Goal: Information Seeking & Learning: Learn about a topic

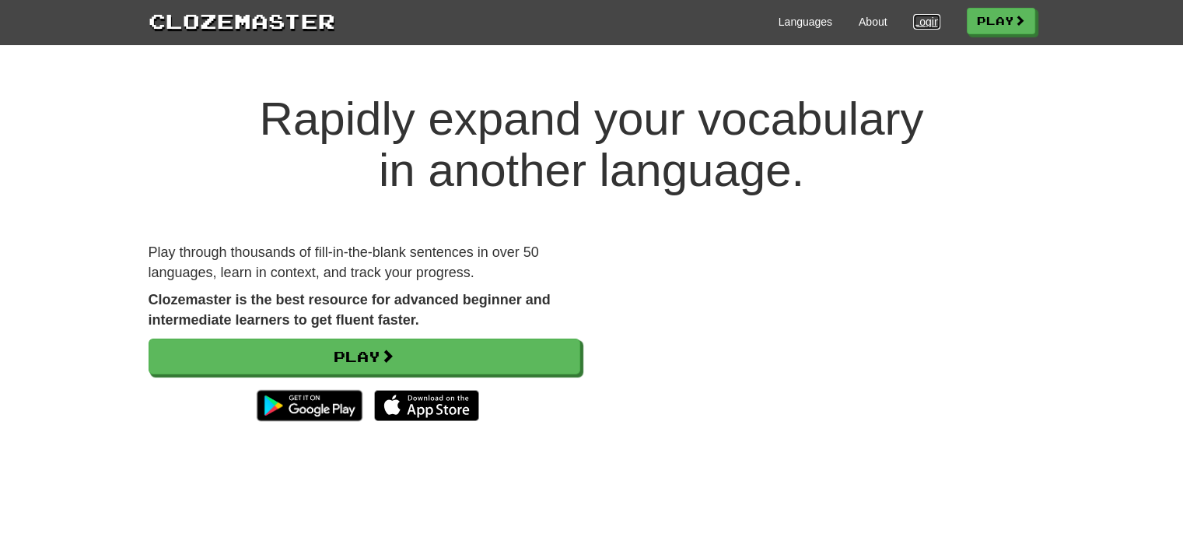
click at [914, 29] on link "Login" at bounding box center [926, 22] width 26 height 16
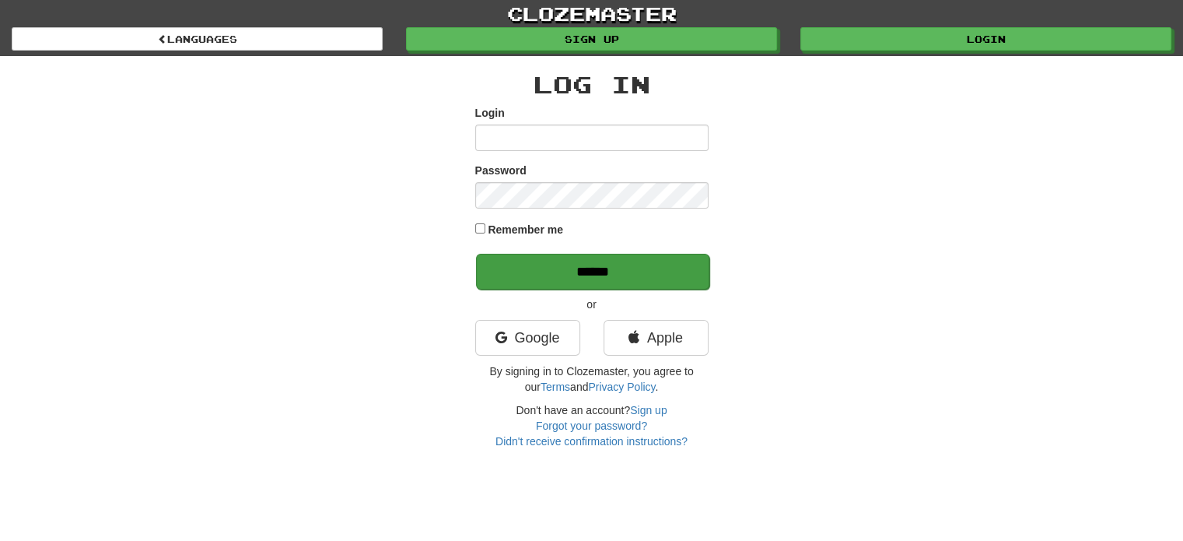
type input "*********"
click at [586, 256] on input "******" at bounding box center [592, 272] width 233 height 36
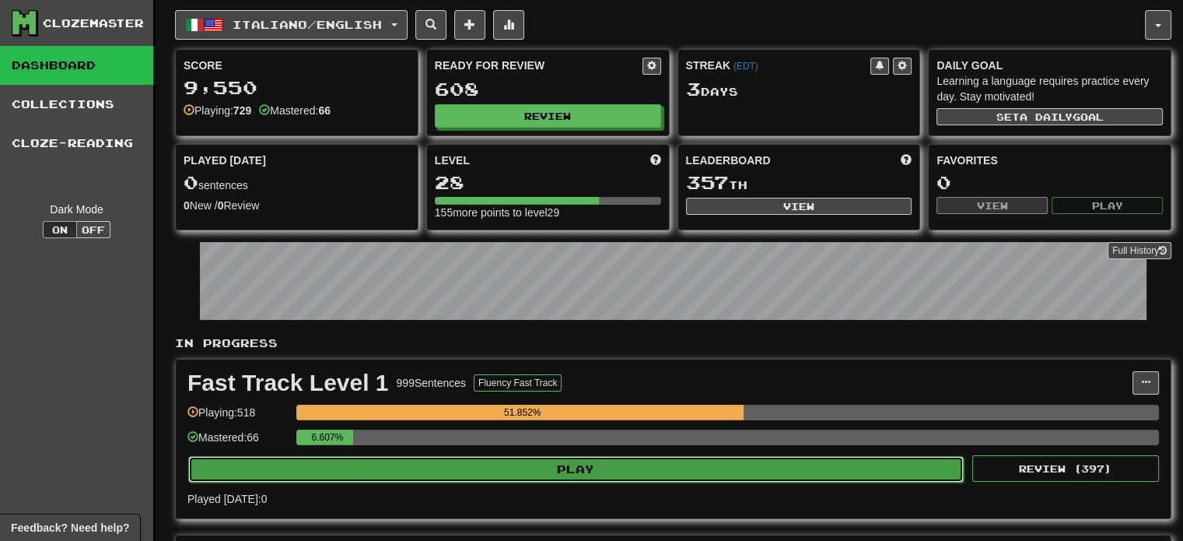
click at [604, 469] on button "Play" at bounding box center [575, 469] width 775 height 26
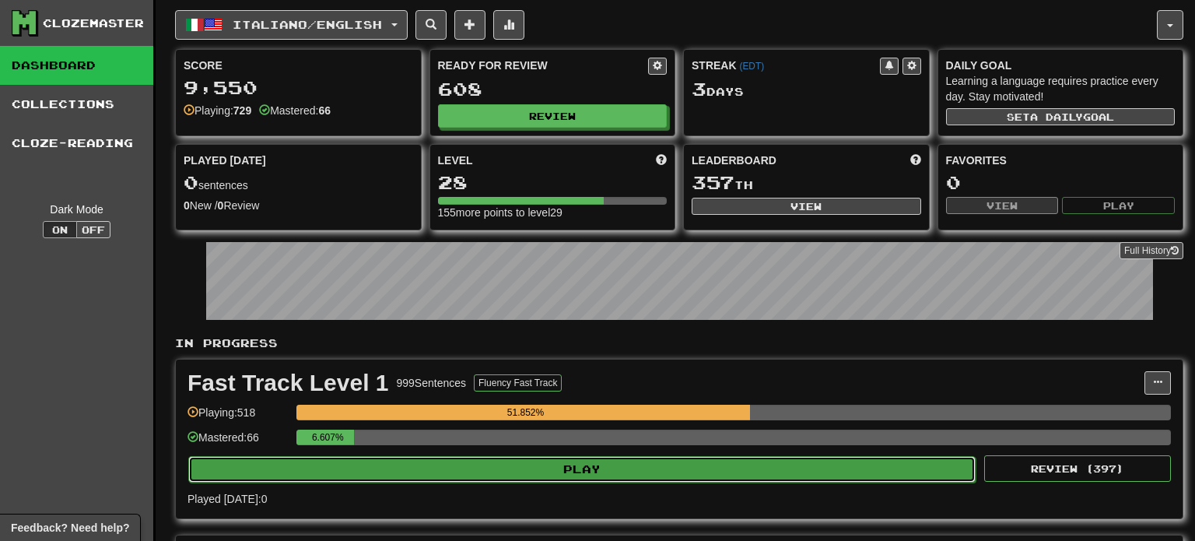
select select "**"
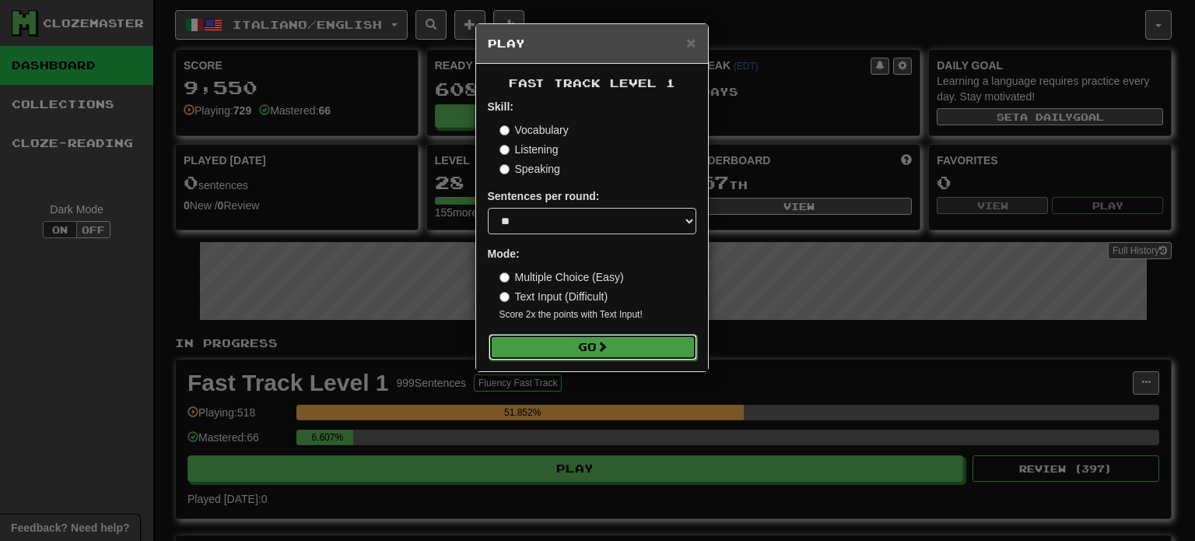
click at [589, 356] on button "Go" at bounding box center [592, 347] width 208 height 26
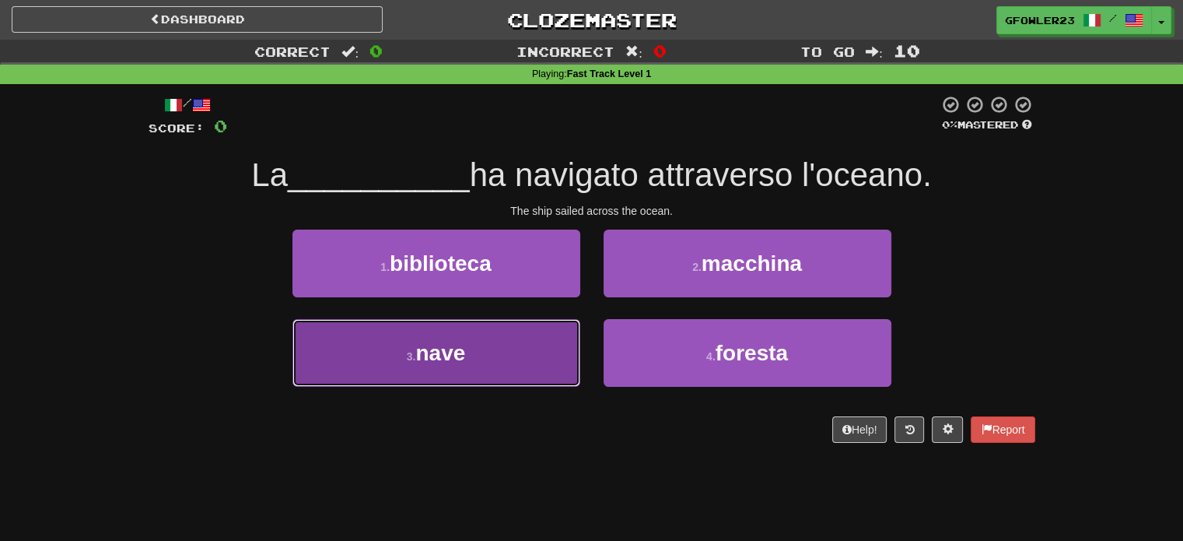
click at [565, 369] on button "3 . nave" at bounding box center [436, 353] width 288 height 68
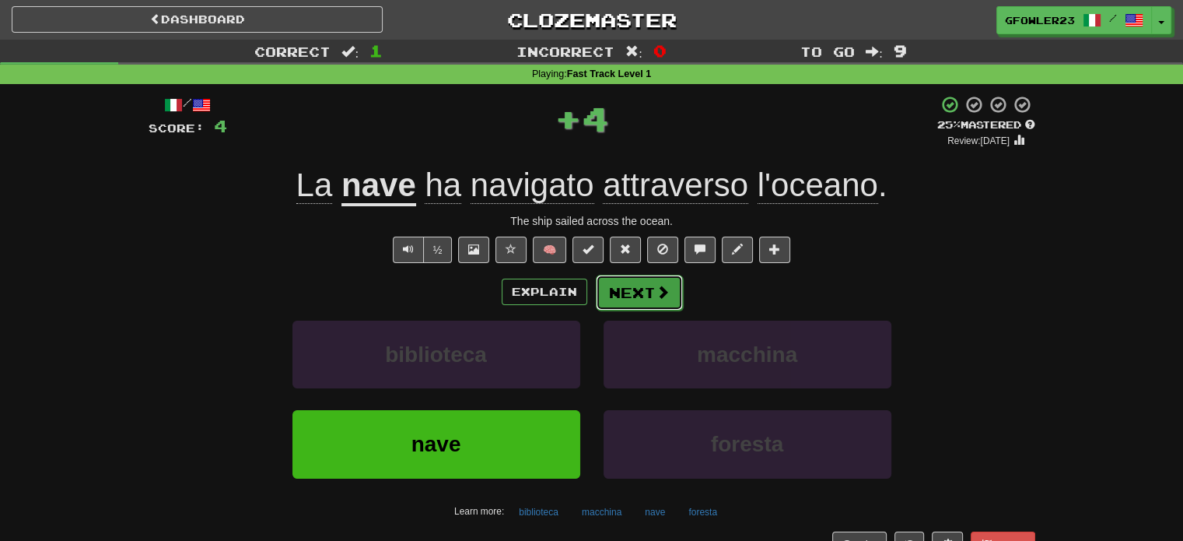
click at [649, 307] on button "Next" at bounding box center [639, 293] width 87 height 36
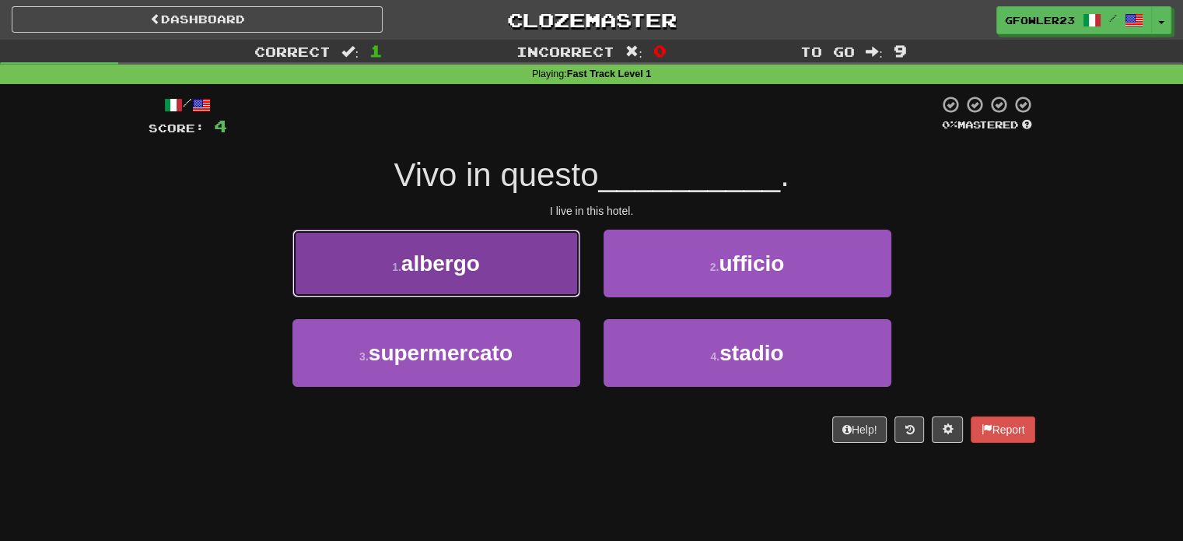
click at [482, 264] on button "1 . albergo" at bounding box center [436, 263] width 288 height 68
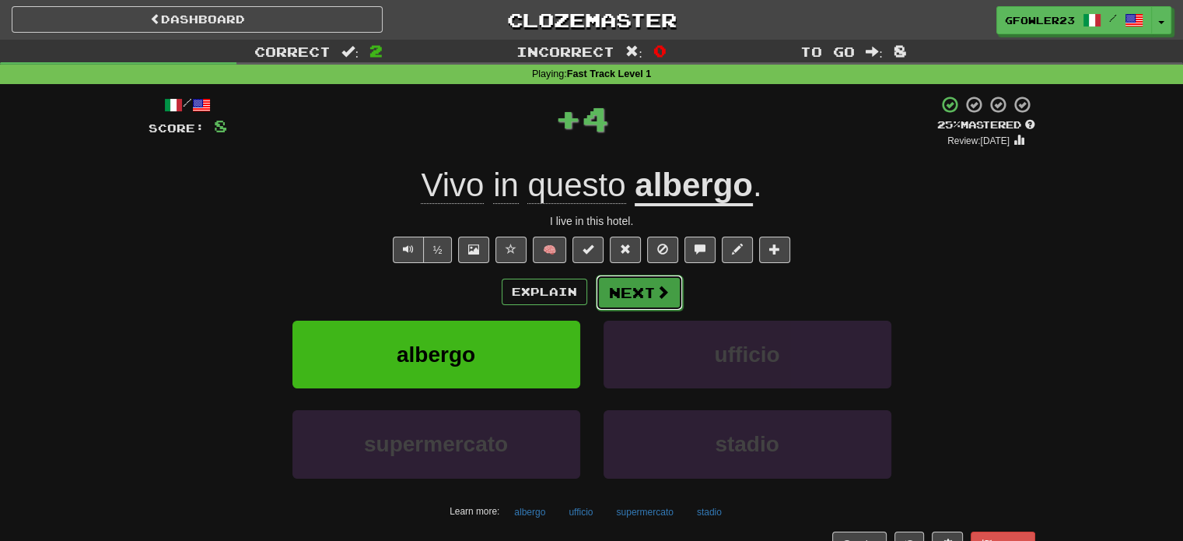
click at [625, 285] on button "Next" at bounding box center [639, 293] width 87 height 36
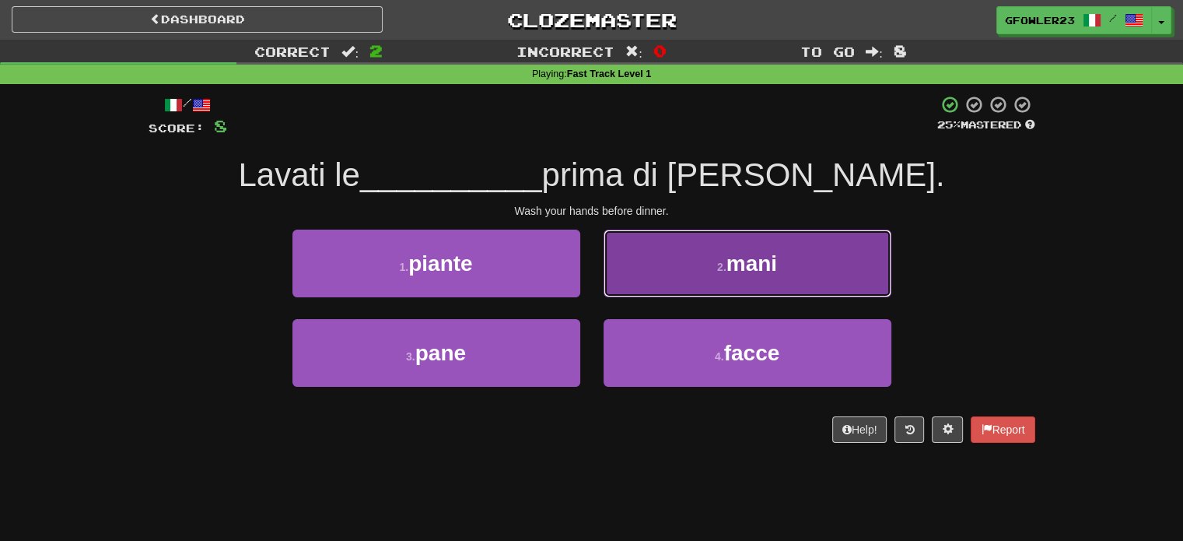
click at [698, 255] on button "2 . mani" at bounding box center [748, 263] width 288 height 68
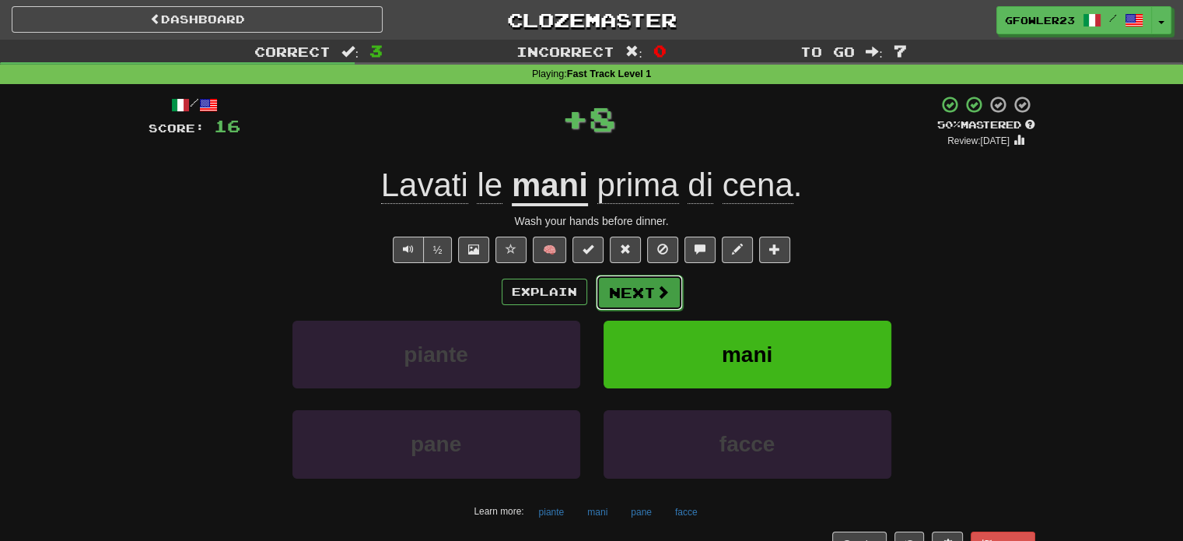
click at [628, 295] on button "Next" at bounding box center [639, 293] width 87 height 36
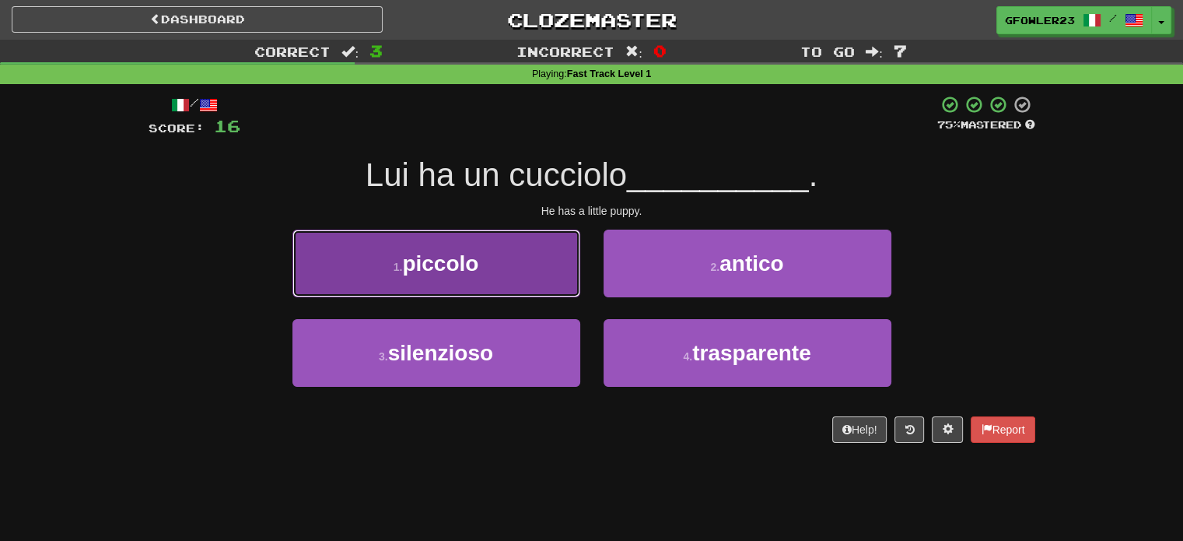
click at [546, 285] on button "1 . piccolo" at bounding box center [436, 263] width 288 height 68
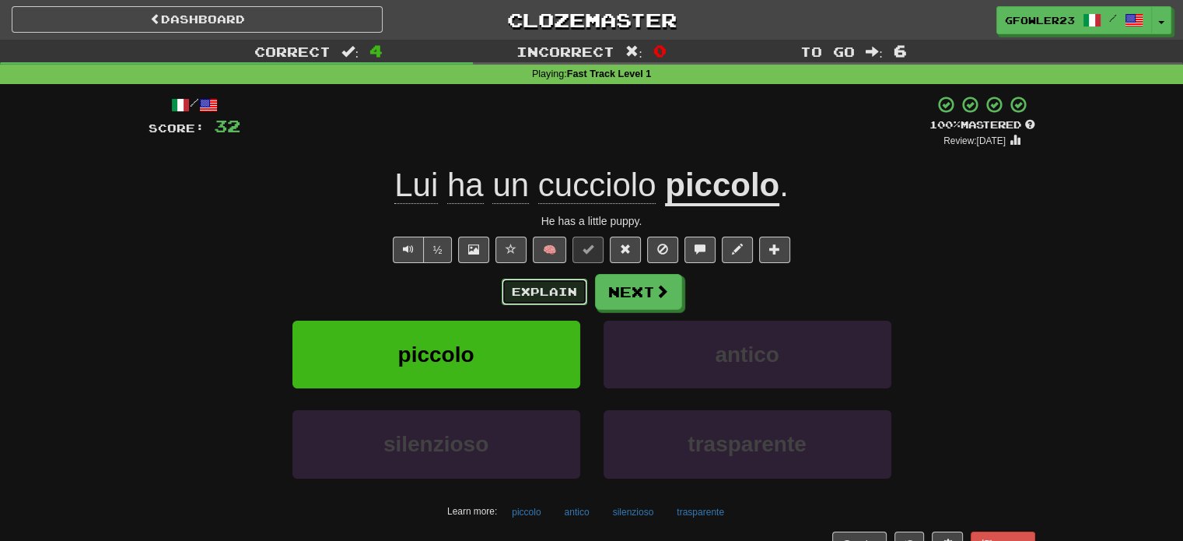
click at [539, 284] on button "Explain" at bounding box center [545, 291] width 86 height 26
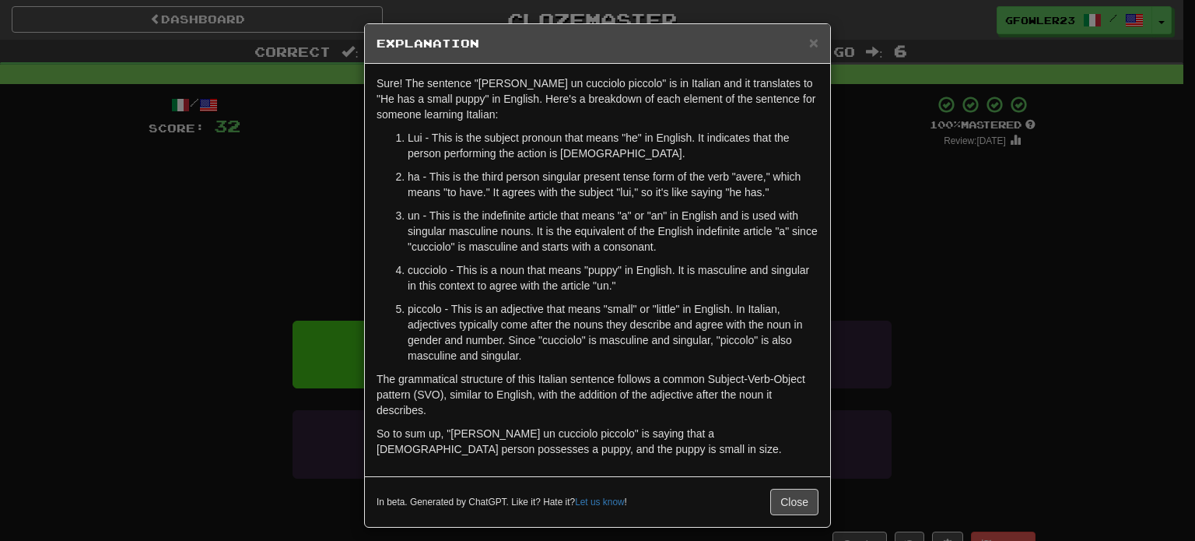
click at [897, 315] on div "× Explanation Sure! The sentence "Lui ha un cucciolo piccolo" is in Italian and…" at bounding box center [597, 270] width 1195 height 541
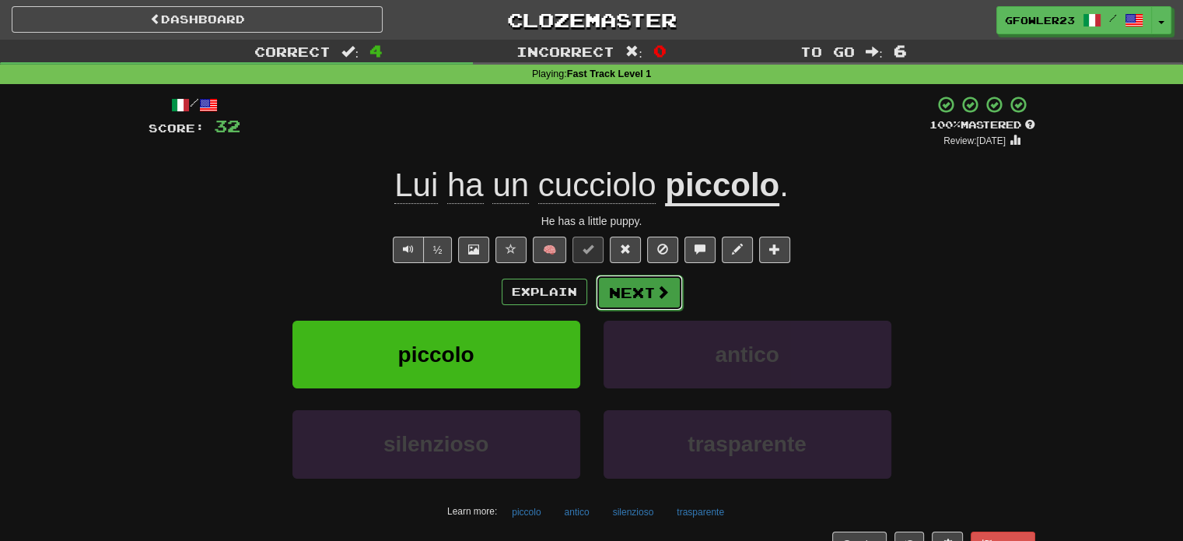
click at [657, 303] on button "Next" at bounding box center [639, 293] width 87 height 36
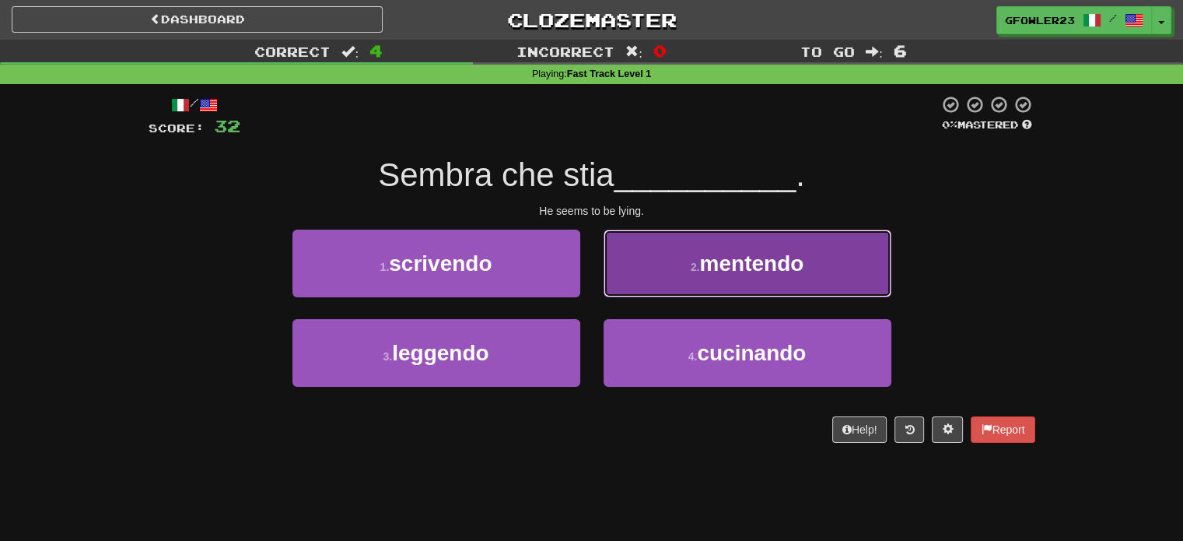
click at [640, 250] on button "2 . mentendo" at bounding box center [748, 263] width 288 height 68
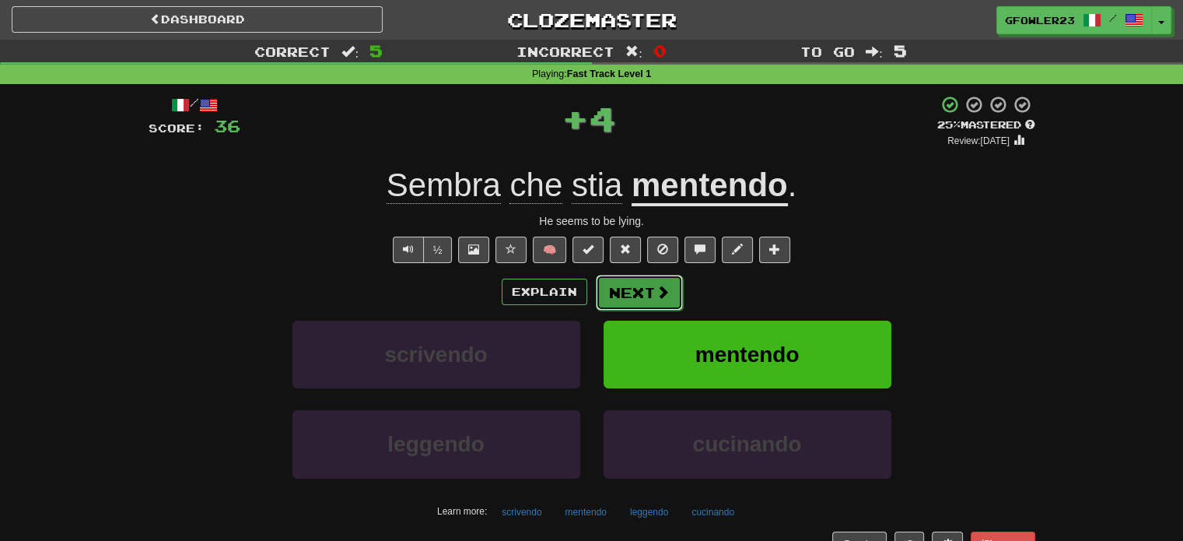
click at [625, 295] on button "Next" at bounding box center [639, 293] width 87 height 36
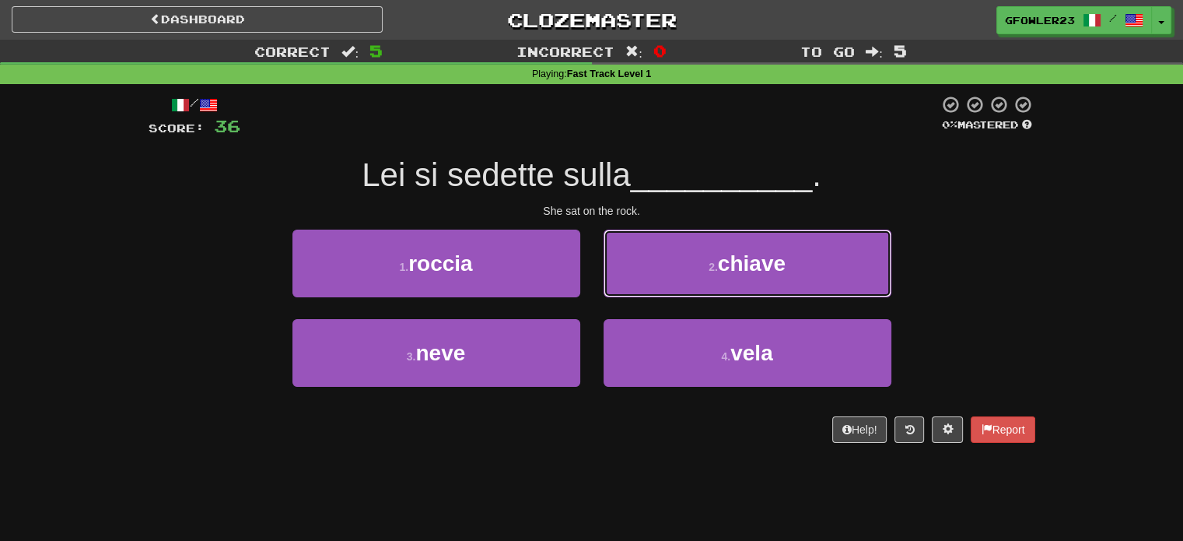
click at [625, 295] on button "2 . chiave" at bounding box center [748, 263] width 288 height 68
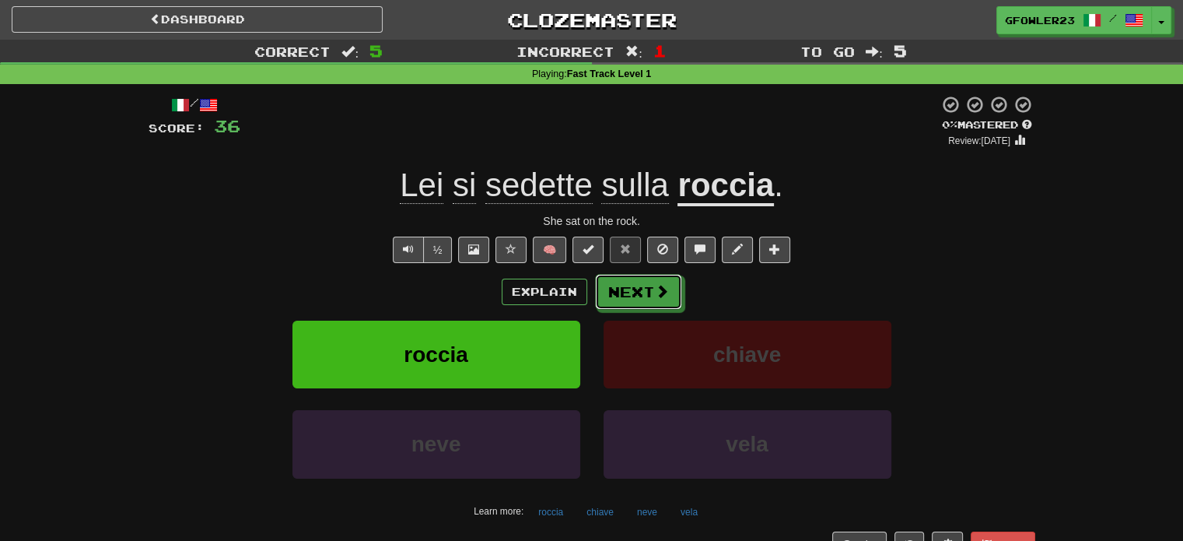
click at [625, 295] on button "Next" at bounding box center [638, 292] width 87 height 36
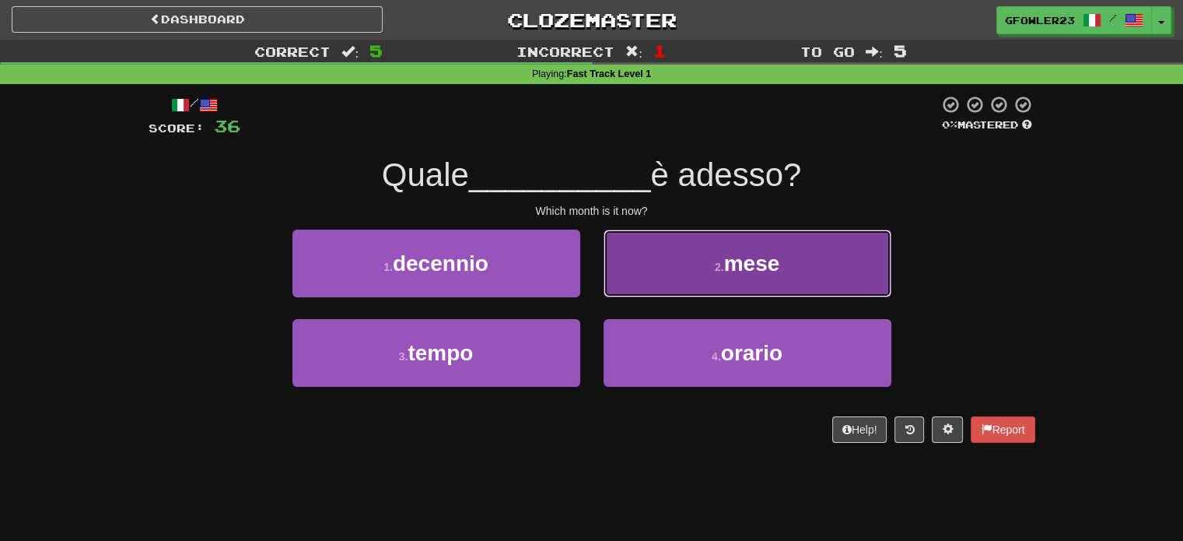
click at [677, 253] on button "2 . mese" at bounding box center [748, 263] width 288 height 68
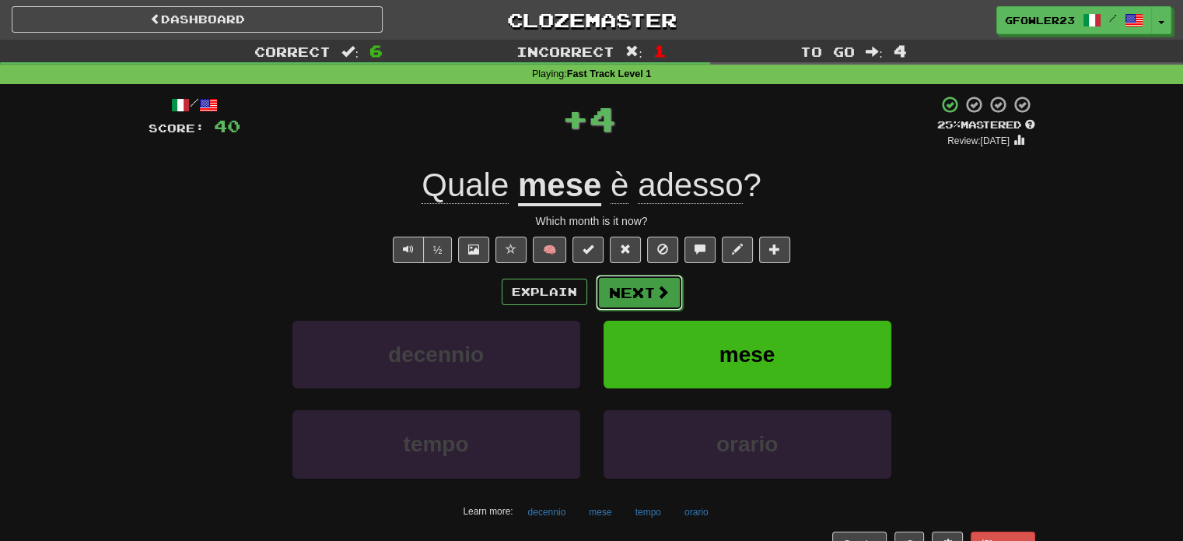
click at [637, 285] on button "Next" at bounding box center [639, 293] width 87 height 36
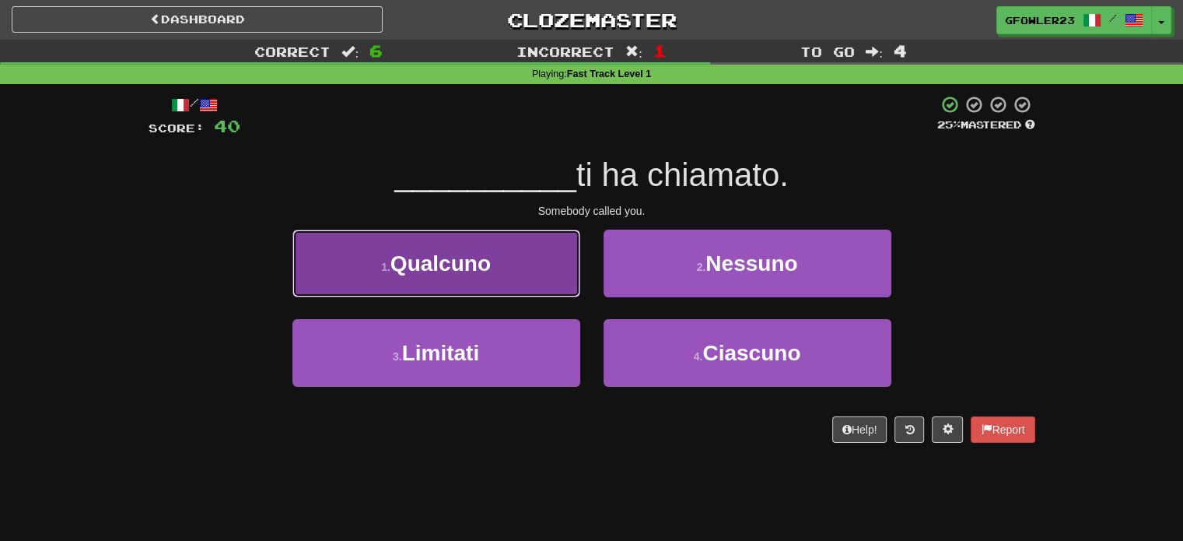
click at [564, 280] on button "1 . Qualcuno" at bounding box center [436, 263] width 288 height 68
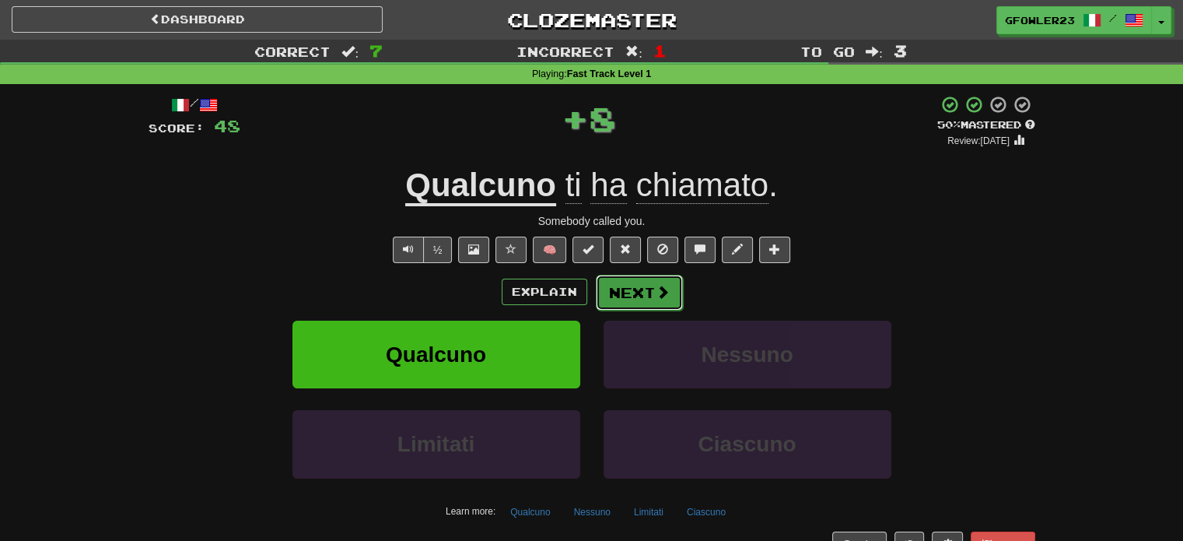
click at [620, 285] on button "Next" at bounding box center [639, 293] width 87 height 36
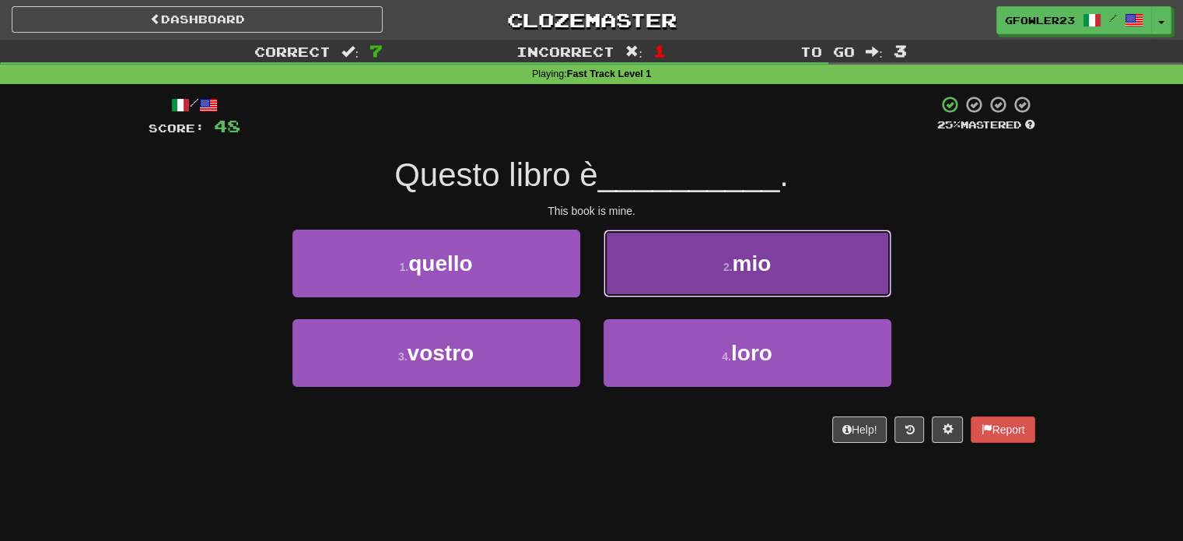
click at [660, 275] on button "2 . mio" at bounding box center [748, 263] width 288 height 68
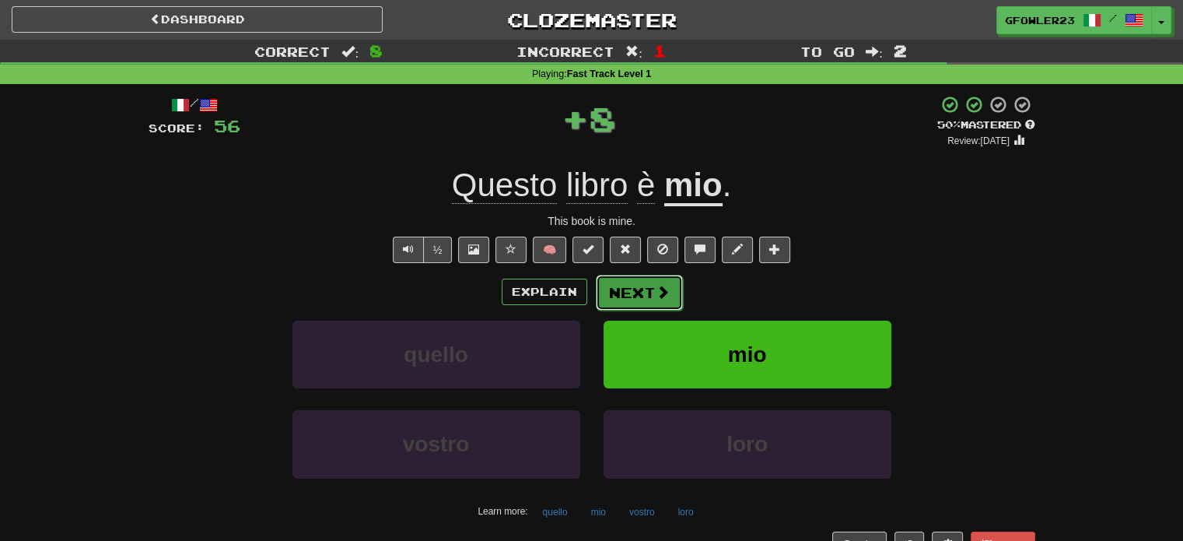
click at [614, 278] on button "Next" at bounding box center [639, 293] width 87 height 36
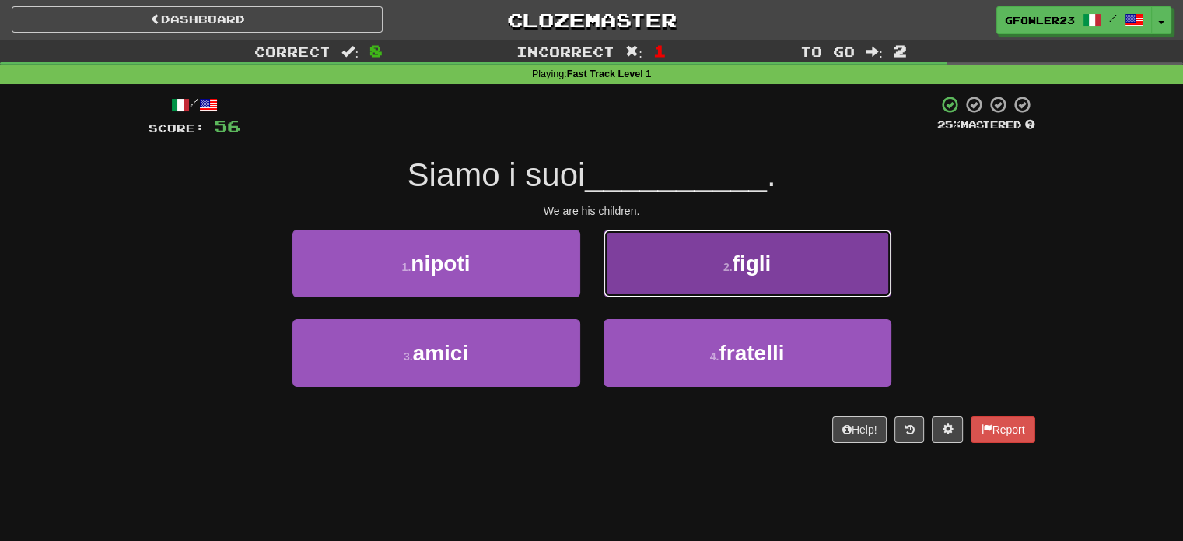
click at [652, 279] on button "2 . figli" at bounding box center [748, 263] width 288 height 68
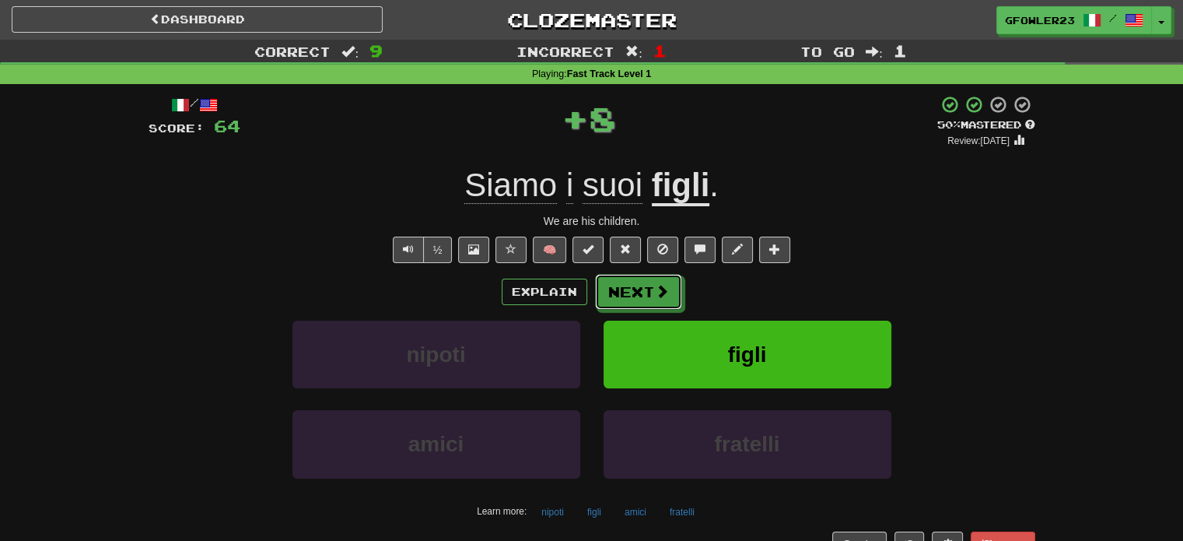
click at [652, 279] on button "Next" at bounding box center [638, 292] width 87 height 36
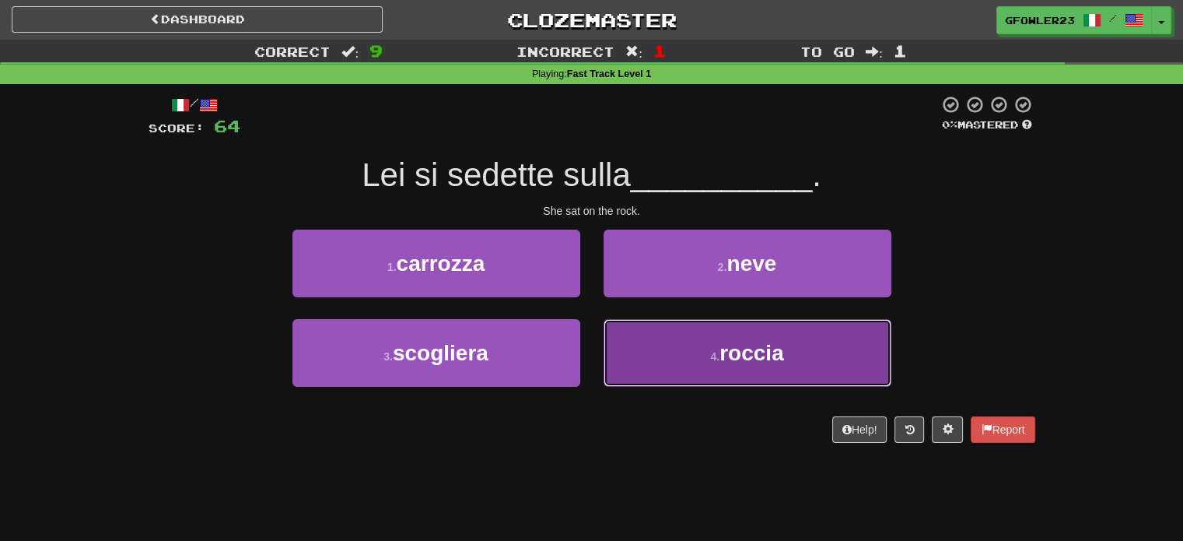
click at [664, 354] on button "4 . roccia" at bounding box center [748, 353] width 288 height 68
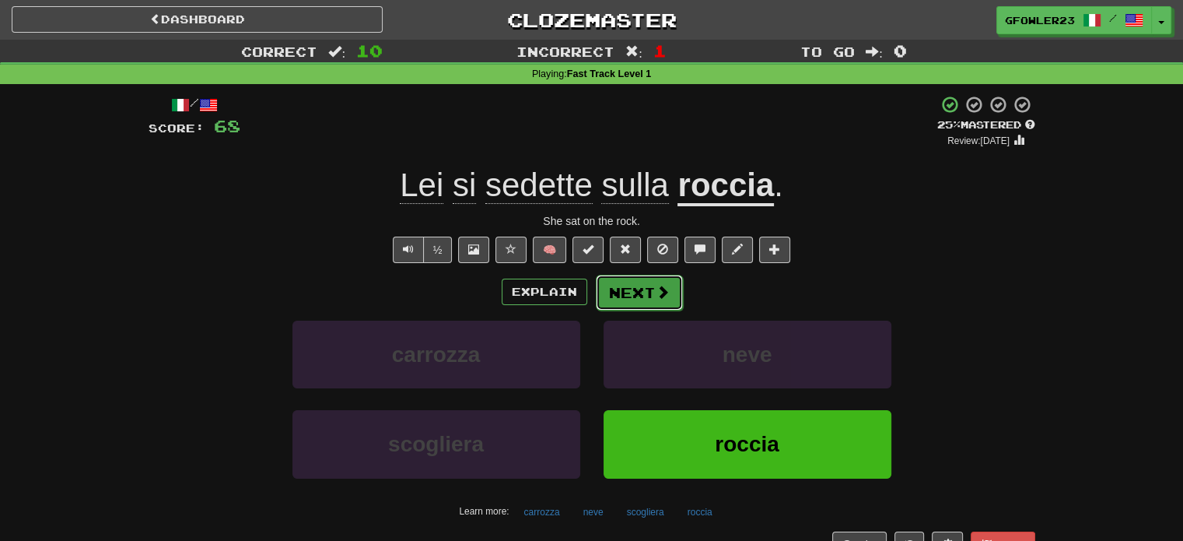
click at [618, 297] on button "Next" at bounding box center [639, 293] width 87 height 36
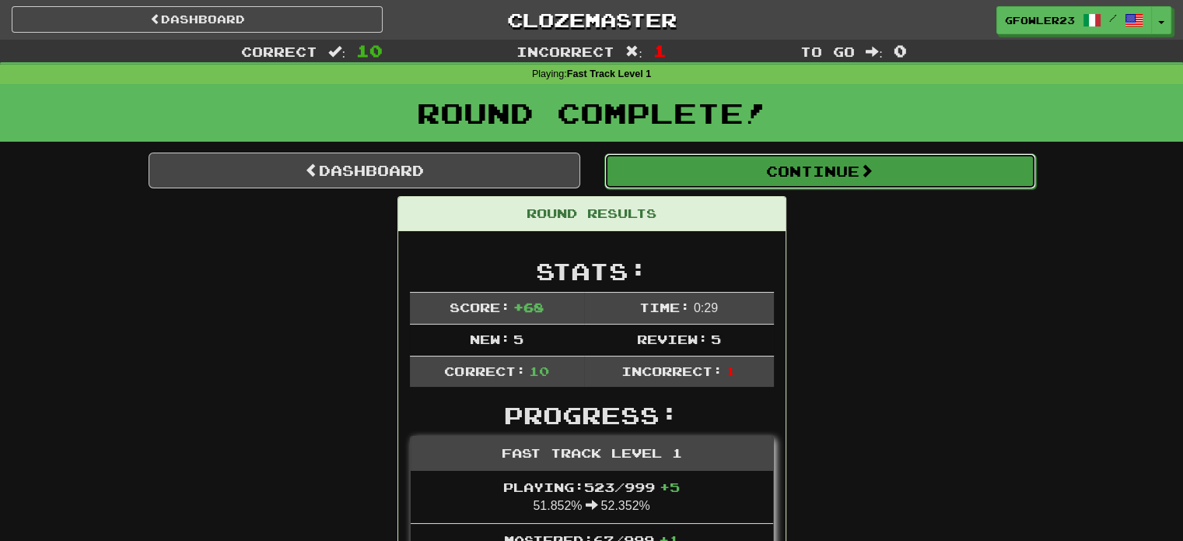
click at [849, 173] on button "Continue" at bounding box center [820, 171] width 432 height 36
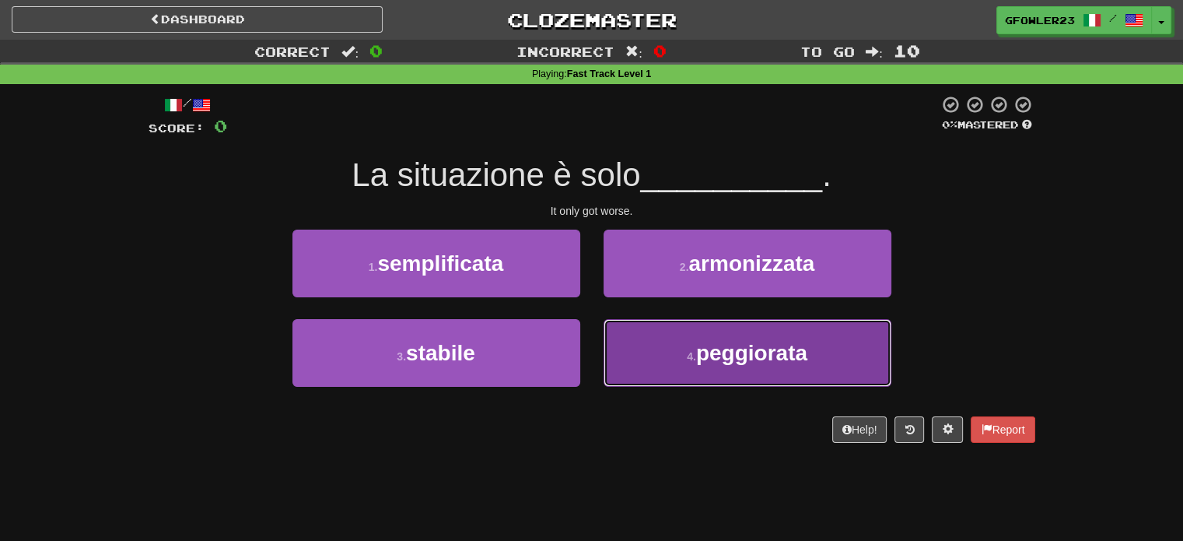
click at [655, 341] on button "4 . peggiorata" at bounding box center [748, 353] width 288 height 68
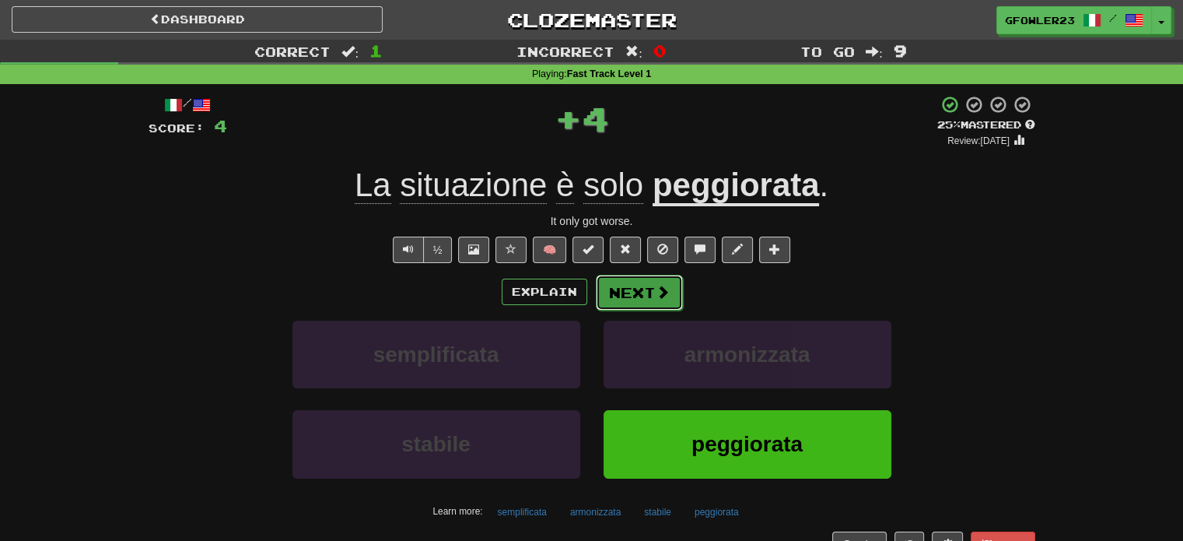
click at [618, 304] on button "Next" at bounding box center [639, 293] width 87 height 36
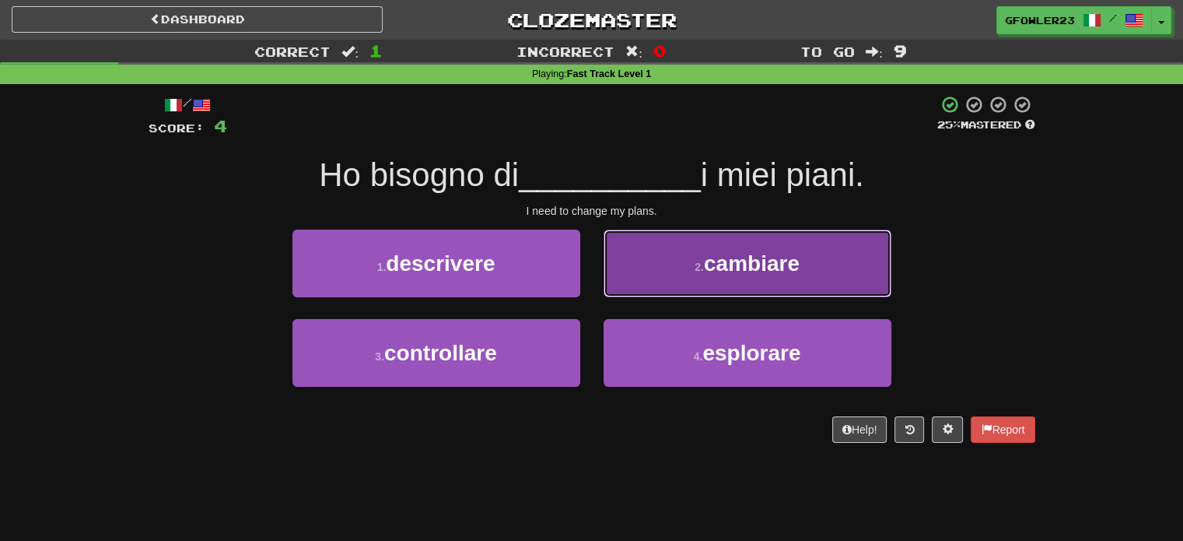
click at [678, 276] on button "2 . cambiare" at bounding box center [748, 263] width 288 height 68
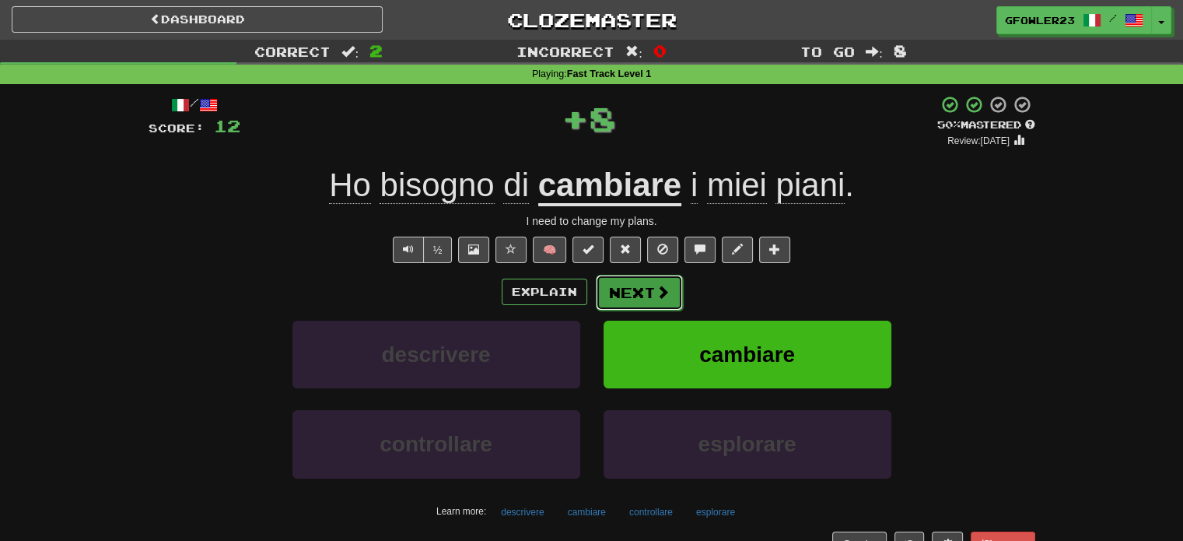
click at [671, 280] on button "Next" at bounding box center [639, 293] width 87 height 36
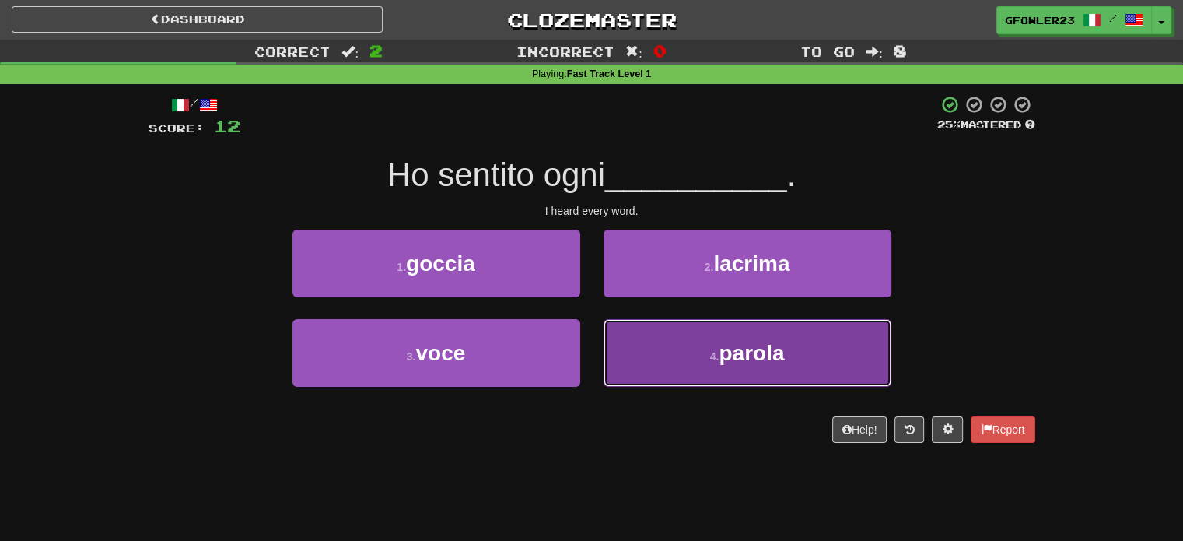
click at [696, 360] on button "4 . parola" at bounding box center [748, 353] width 288 height 68
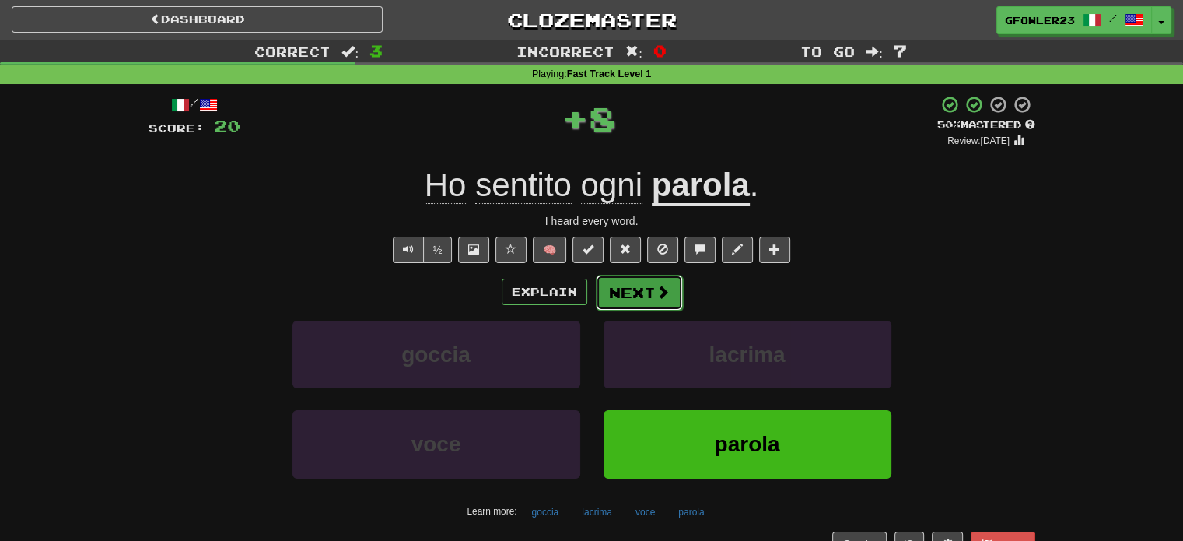
click at [622, 292] on button "Next" at bounding box center [639, 293] width 87 height 36
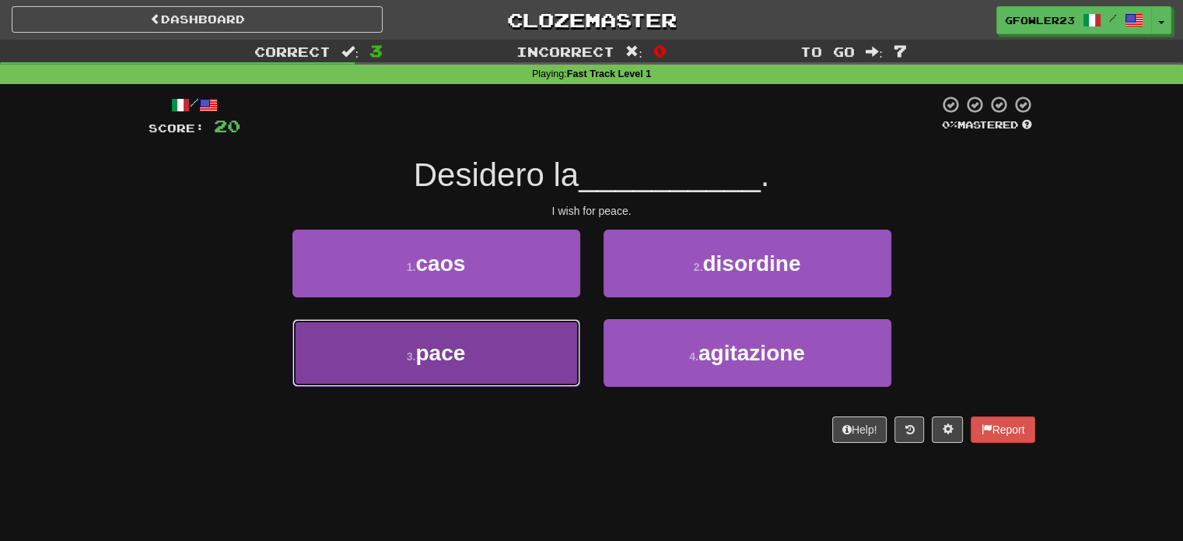
click at [534, 343] on button "3 . pace" at bounding box center [436, 353] width 288 height 68
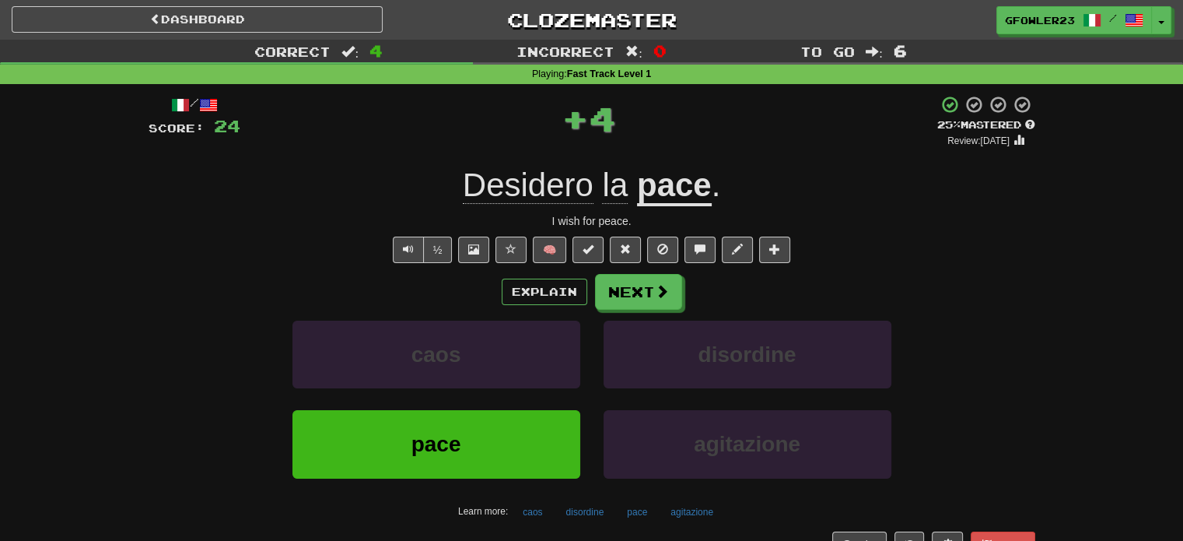
click at [605, 310] on div "Explain Next caos disordine pace agitazione Learn more: caos disordine pace agi…" at bounding box center [592, 399] width 887 height 250
click at [640, 292] on button "Next" at bounding box center [639, 293] width 87 height 36
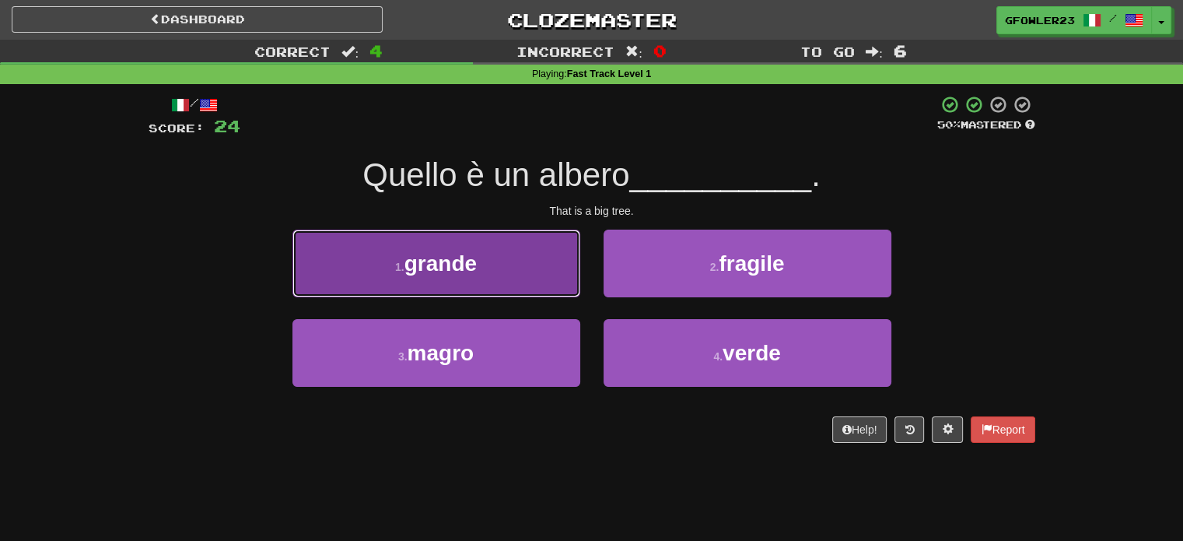
click at [551, 285] on button "1 . grande" at bounding box center [436, 263] width 288 height 68
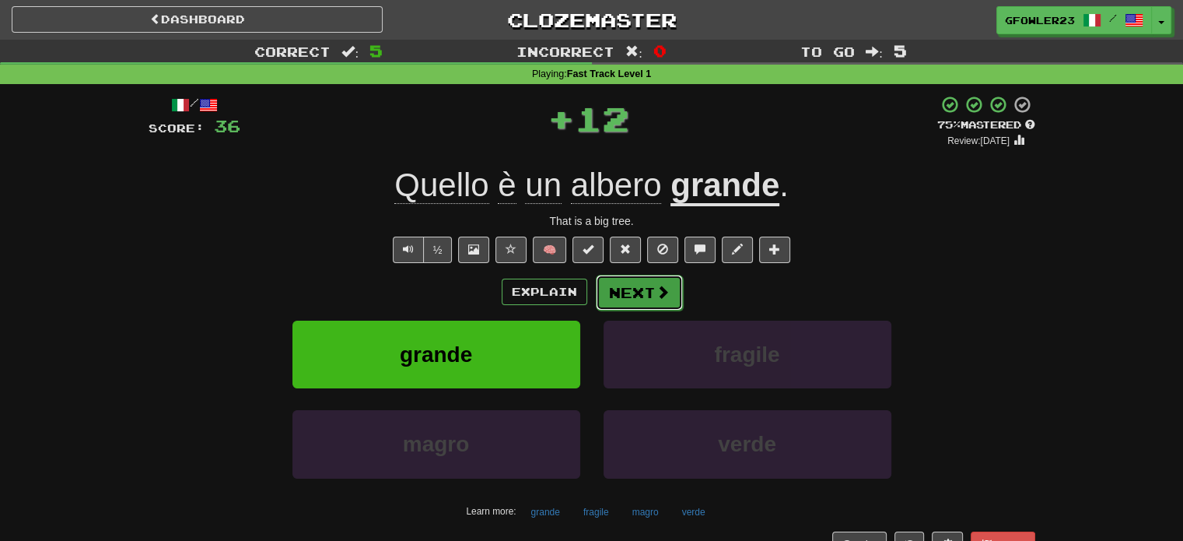
click at [632, 278] on button "Next" at bounding box center [639, 293] width 87 height 36
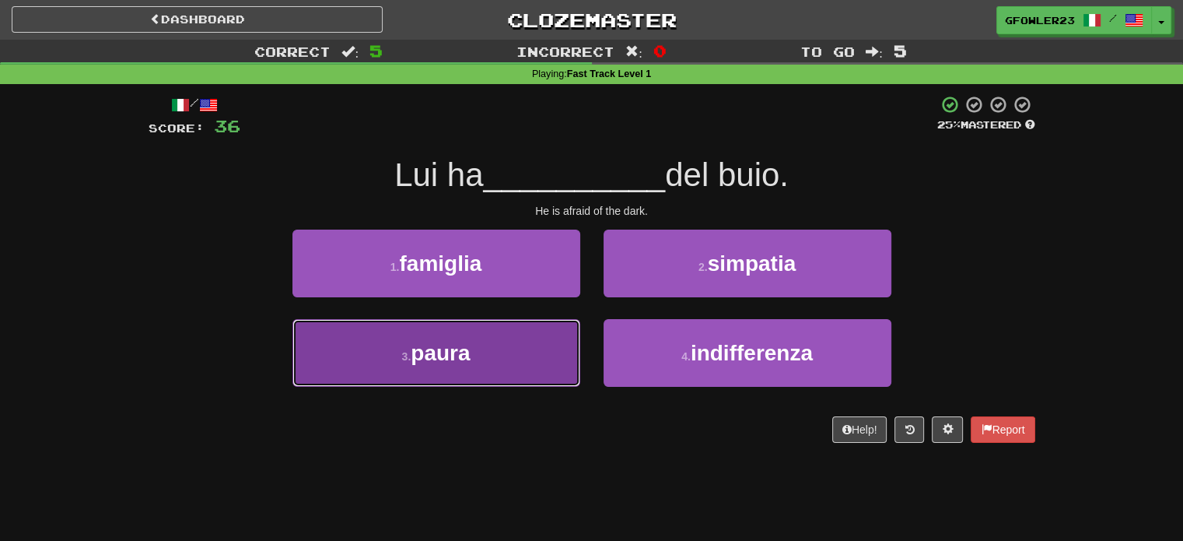
click at [554, 349] on button "3 . paura" at bounding box center [436, 353] width 288 height 68
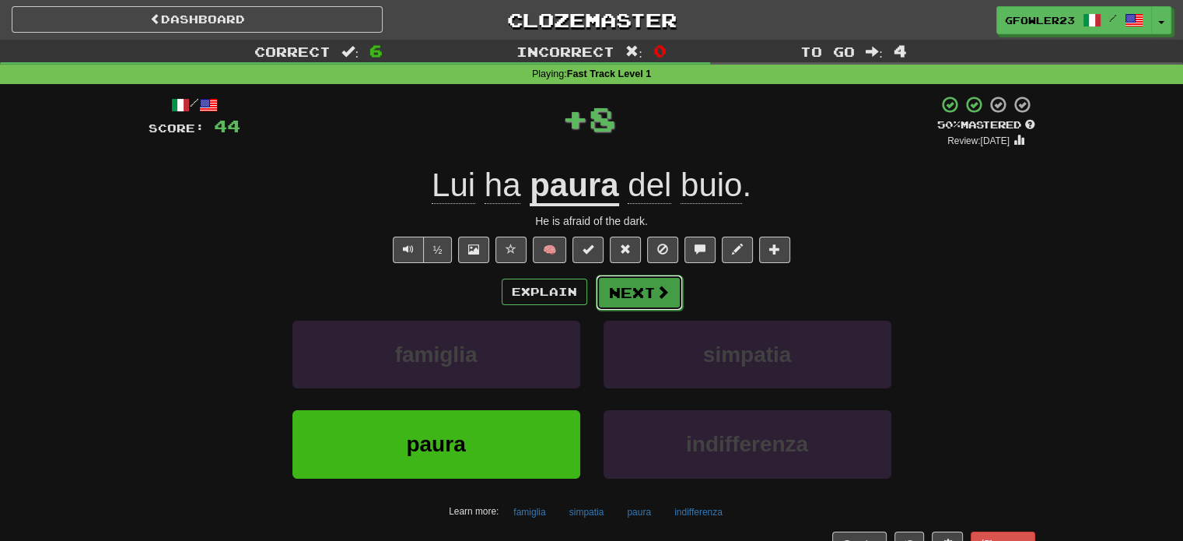
click at [651, 301] on button "Next" at bounding box center [639, 293] width 87 height 36
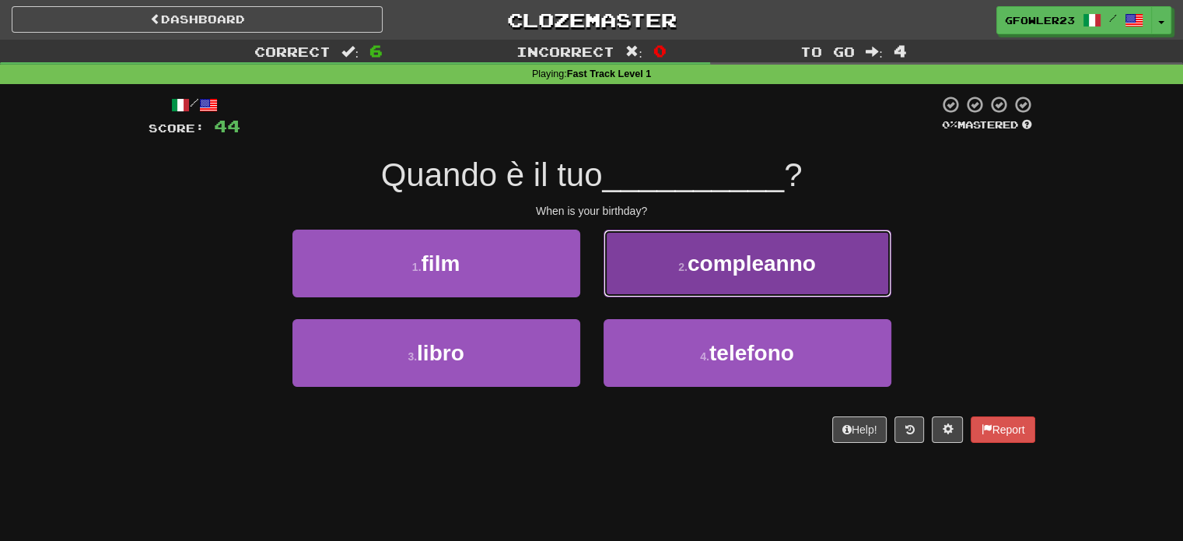
click at [690, 293] on button "2 . compleanno" at bounding box center [748, 263] width 288 height 68
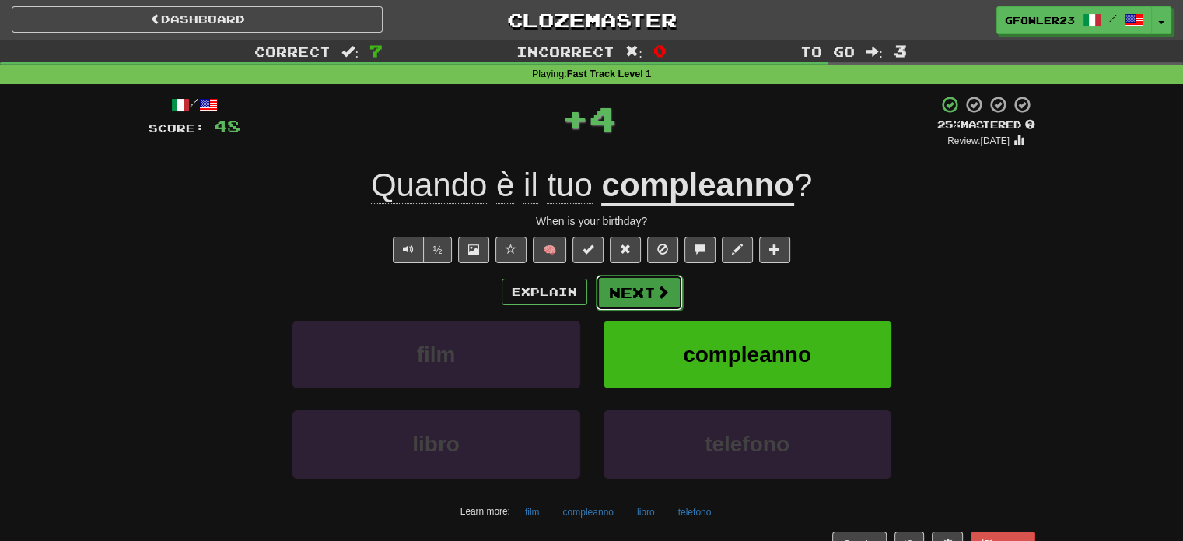
click at [649, 294] on button "Next" at bounding box center [639, 293] width 87 height 36
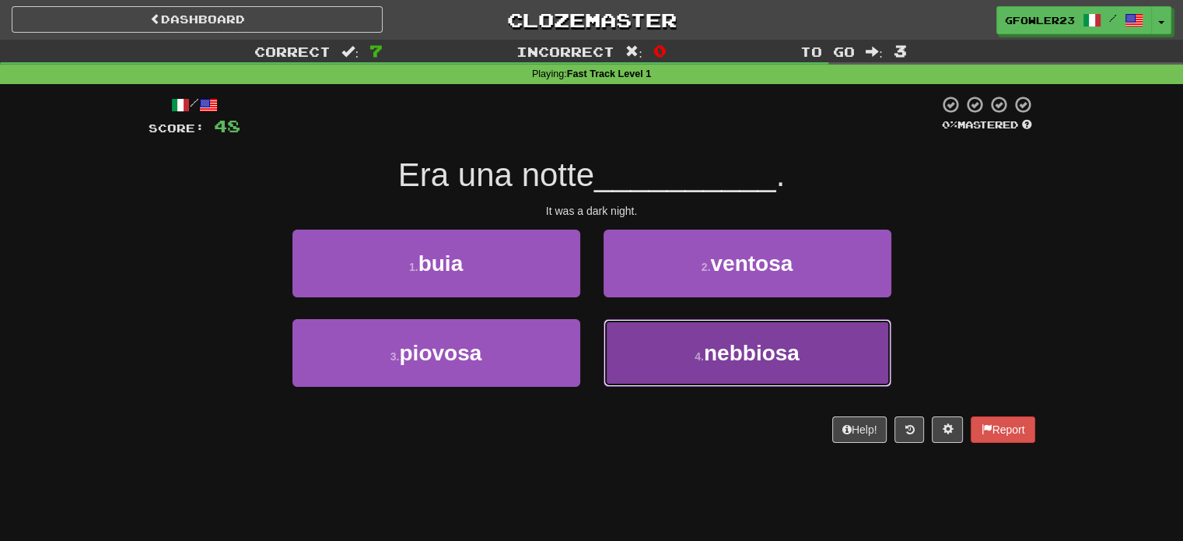
click at [628, 343] on button "4 . nebbiosa" at bounding box center [748, 353] width 288 height 68
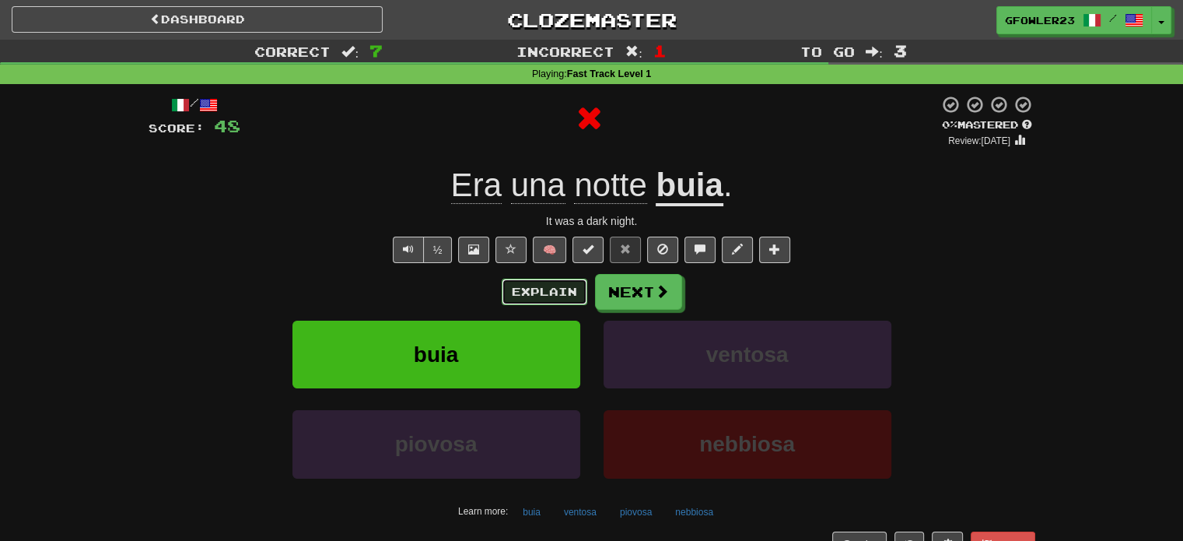
click at [546, 278] on button "Explain" at bounding box center [545, 291] width 86 height 26
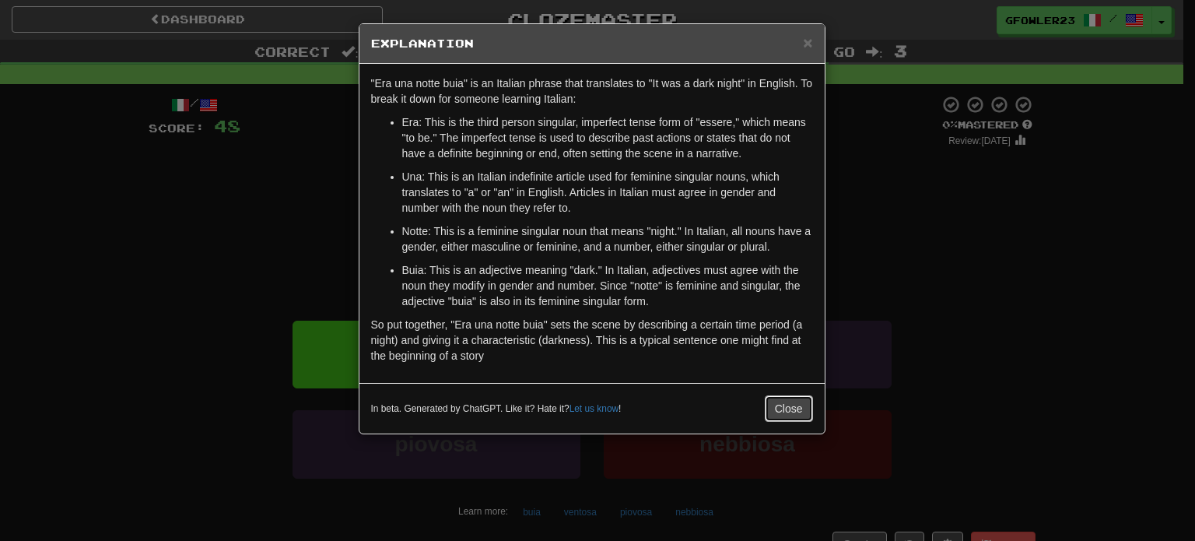
click at [778, 417] on button "Close" at bounding box center [789, 408] width 48 height 26
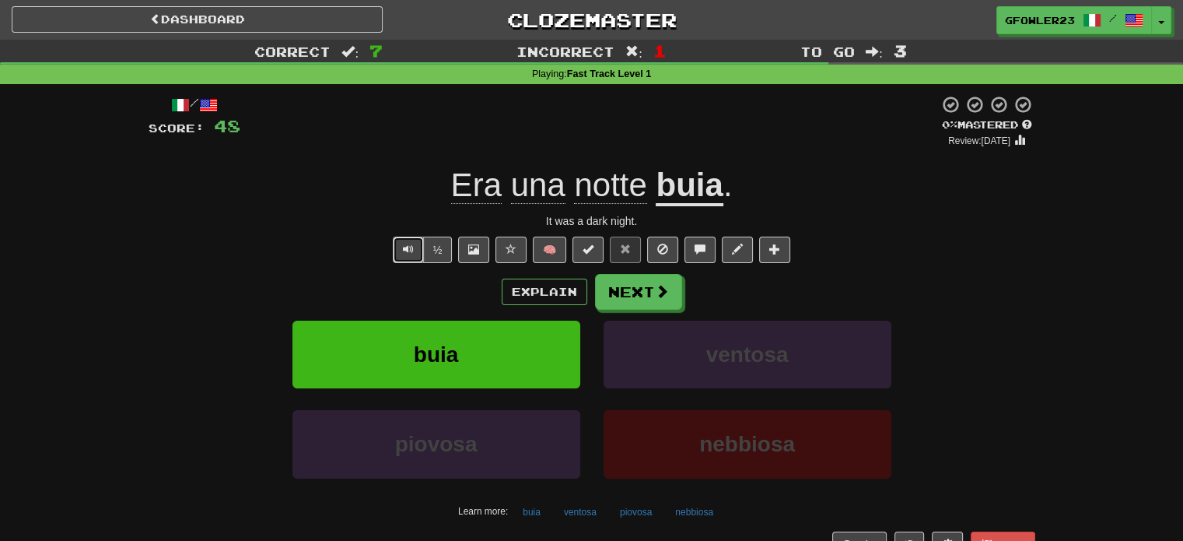
click at [403, 250] on span "Text-to-speech controls" at bounding box center [408, 248] width 11 height 11
click at [696, 176] on u "buia" at bounding box center [689, 186] width 67 height 40
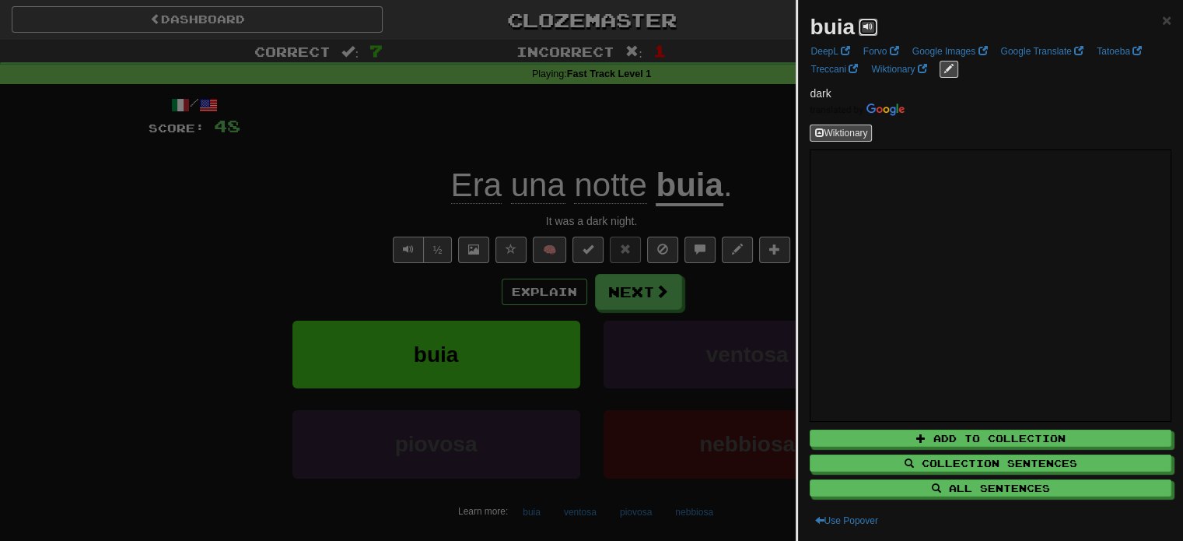
click at [866, 26] on span at bounding box center [867, 26] width 9 height 9
click at [599, 143] on div at bounding box center [591, 270] width 1183 height 541
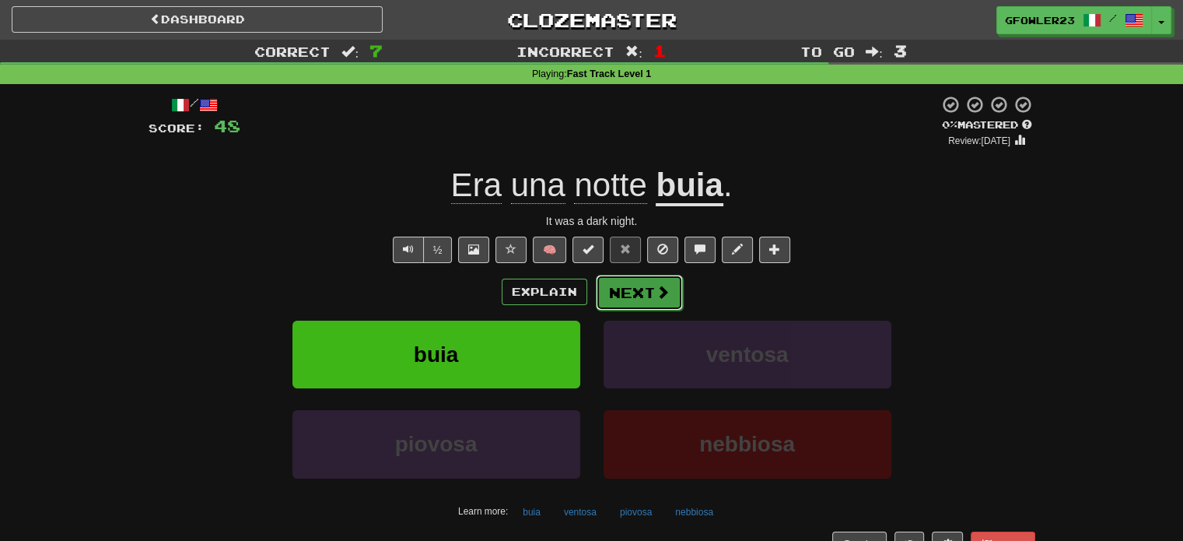
click at [623, 287] on button "Next" at bounding box center [639, 293] width 87 height 36
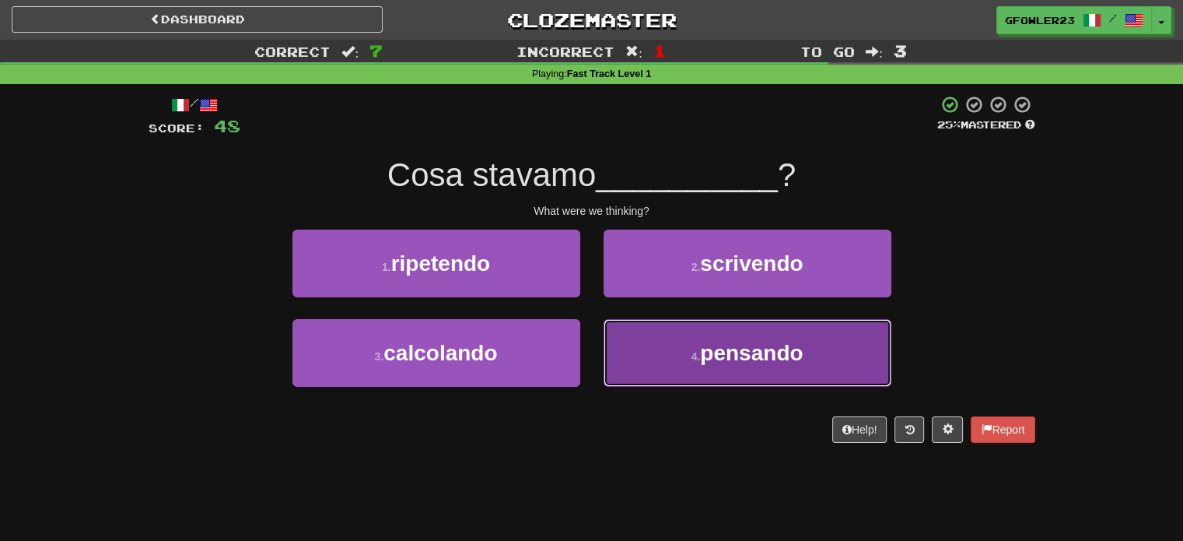
click at [644, 360] on button "4 . pensando" at bounding box center [748, 353] width 288 height 68
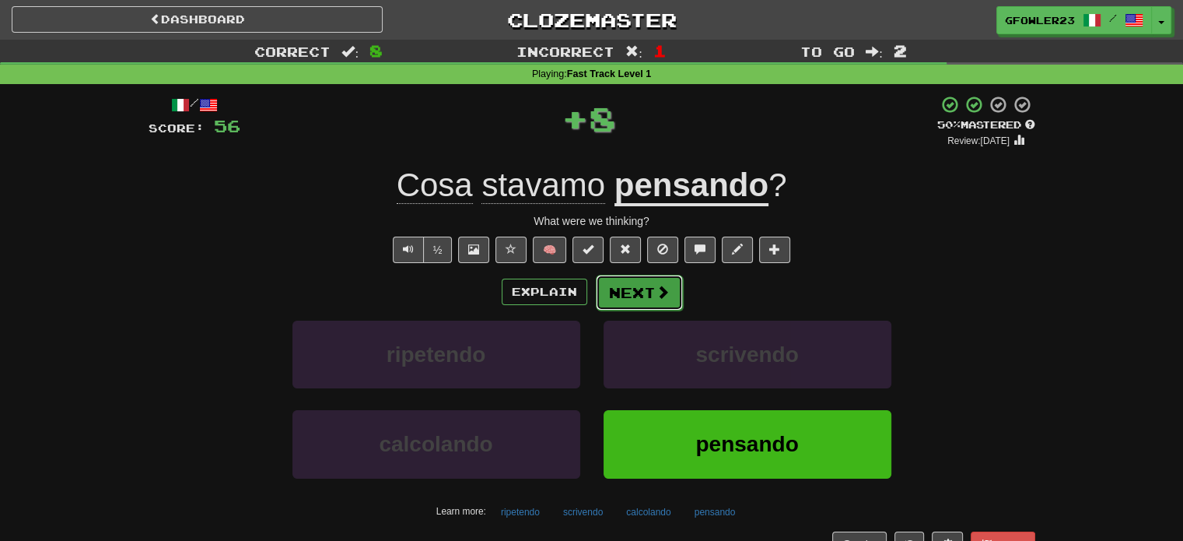
click at [642, 275] on button "Next" at bounding box center [639, 293] width 87 height 36
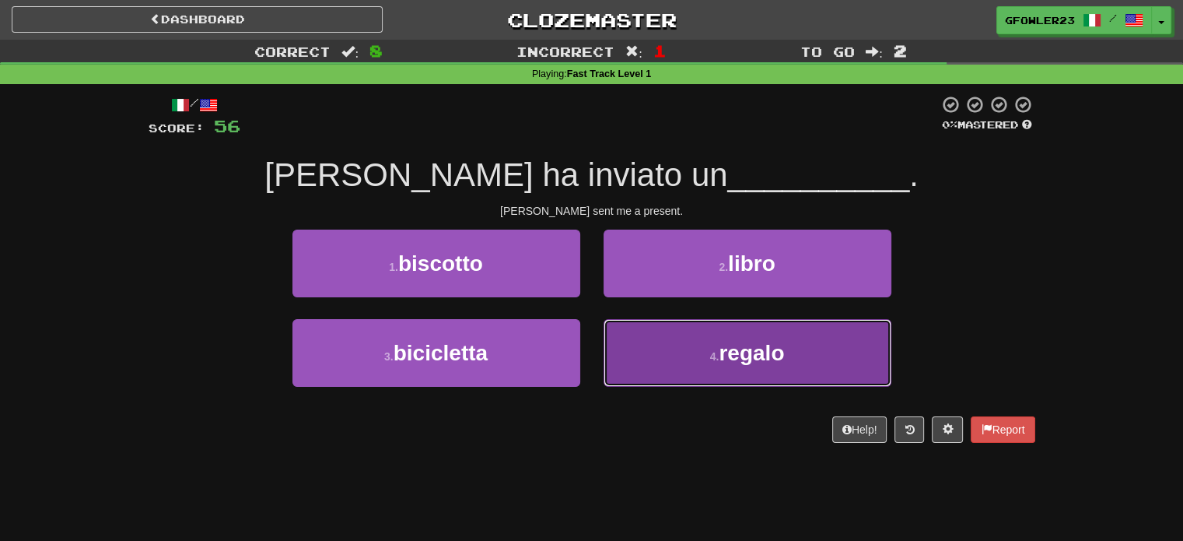
click at [687, 357] on button "4 . regalo" at bounding box center [748, 353] width 288 height 68
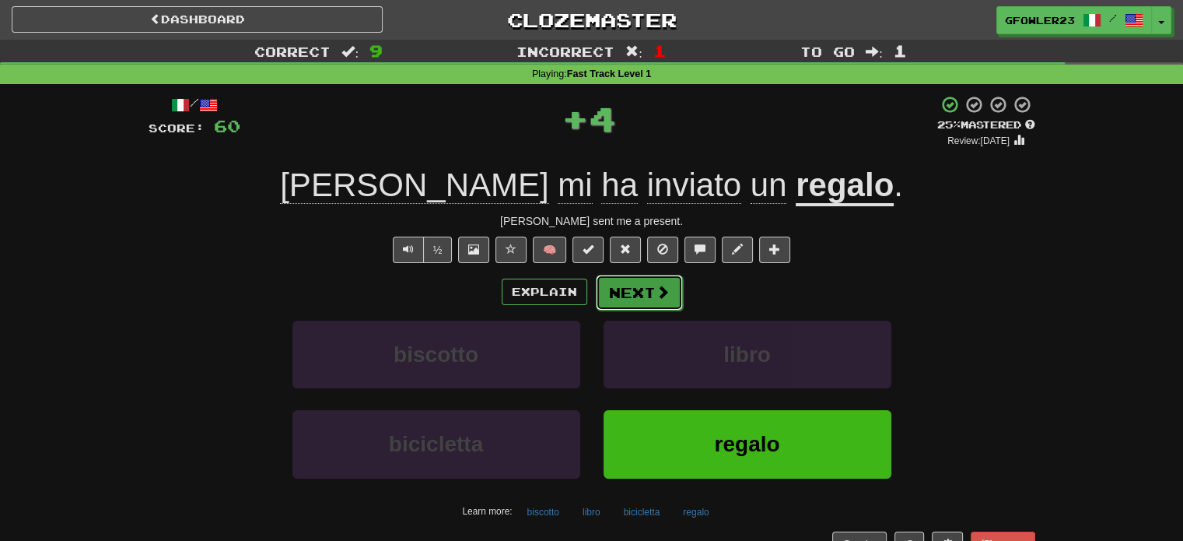
click at [650, 296] on button "Next" at bounding box center [639, 293] width 87 height 36
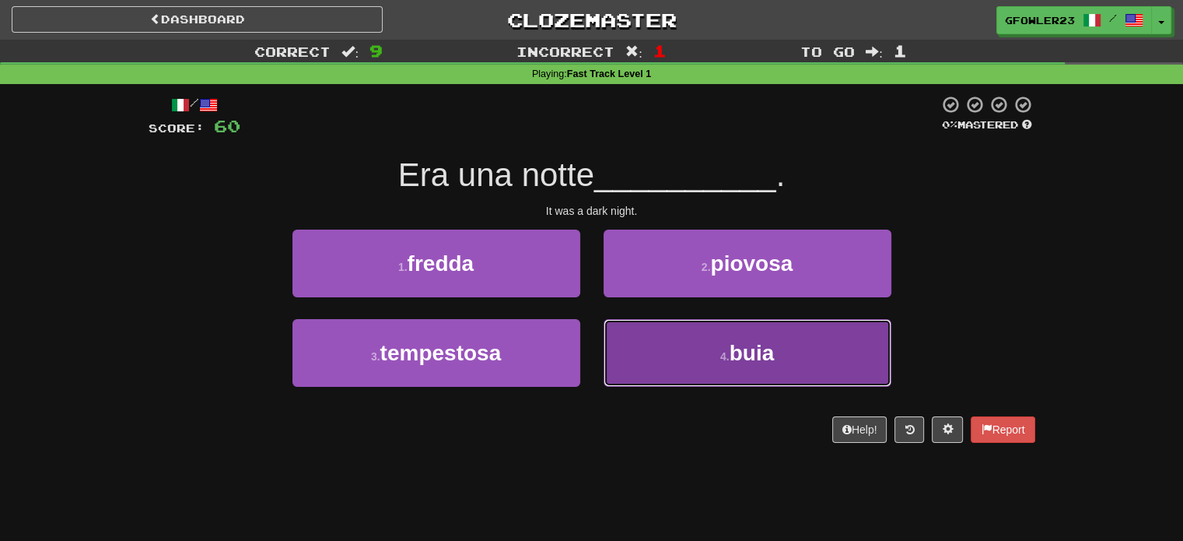
click at [673, 357] on button "4 . buia" at bounding box center [748, 353] width 288 height 68
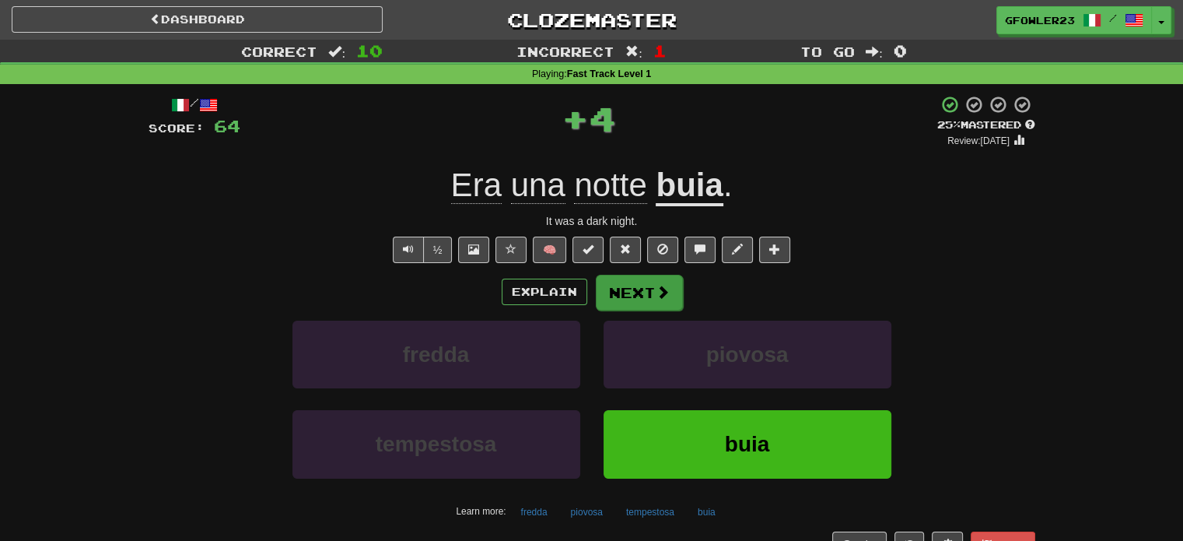
drag, startPoint x: 652, startPoint y: 309, endPoint x: 632, endPoint y: 295, distance: 24.6
click at [632, 295] on div "Explain Next fredda piovosa tempestosa buia Learn more: fredda piovosa tempesto…" at bounding box center [592, 399] width 887 height 250
click at [632, 295] on button "Next" at bounding box center [639, 293] width 87 height 36
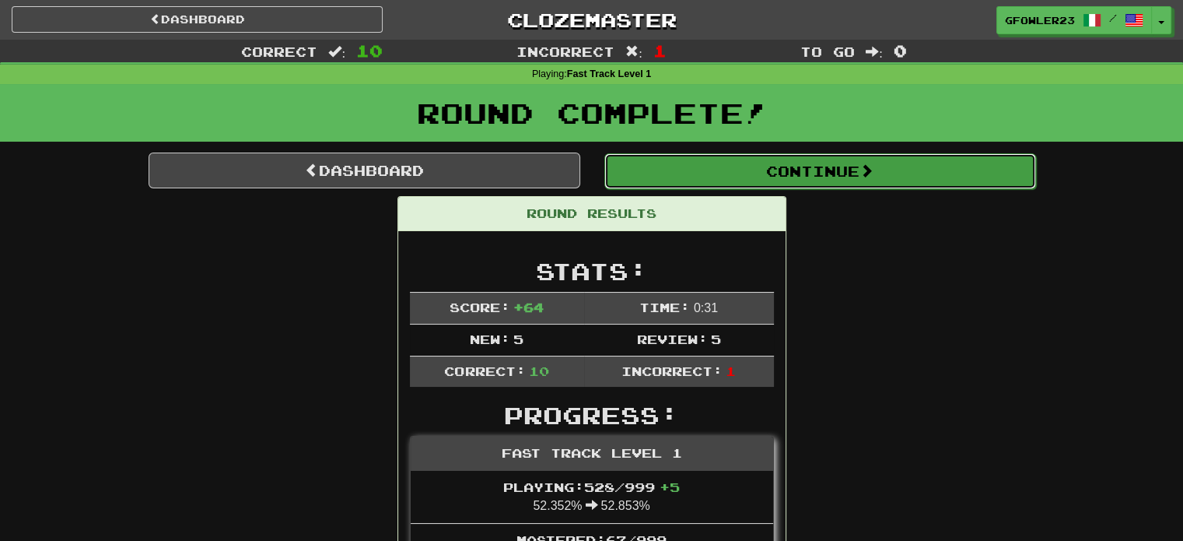
click at [760, 186] on button "Continue" at bounding box center [820, 171] width 432 height 36
